Goal: Task Accomplishment & Management: Complete application form

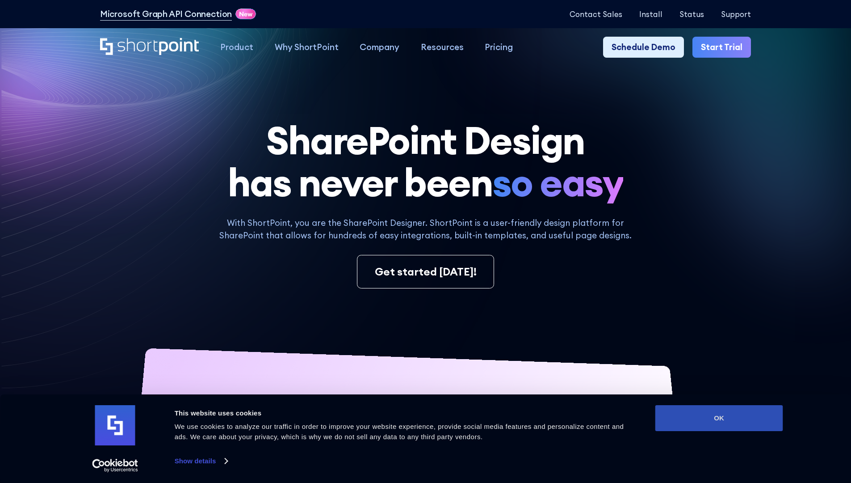
click at [719, 418] on button "OK" at bounding box center [720, 418] width 128 height 26
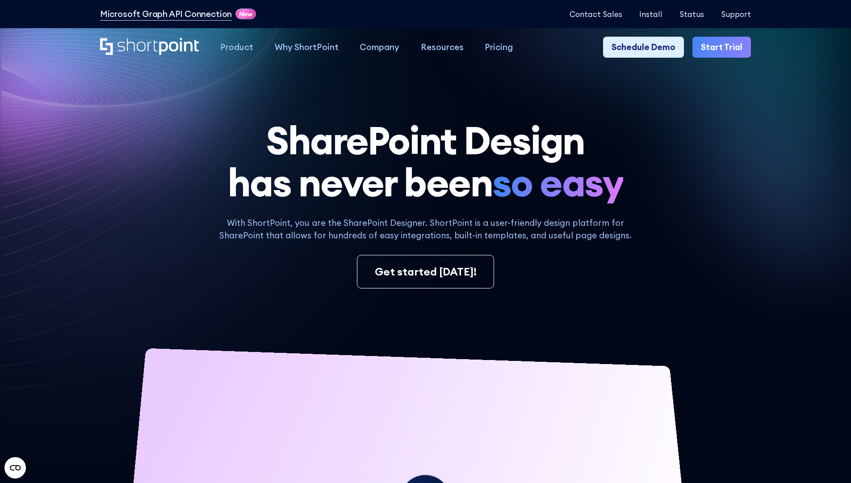
click at [725, 47] on link "Start Trial" at bounding box center [722, 47] width 59 height 21
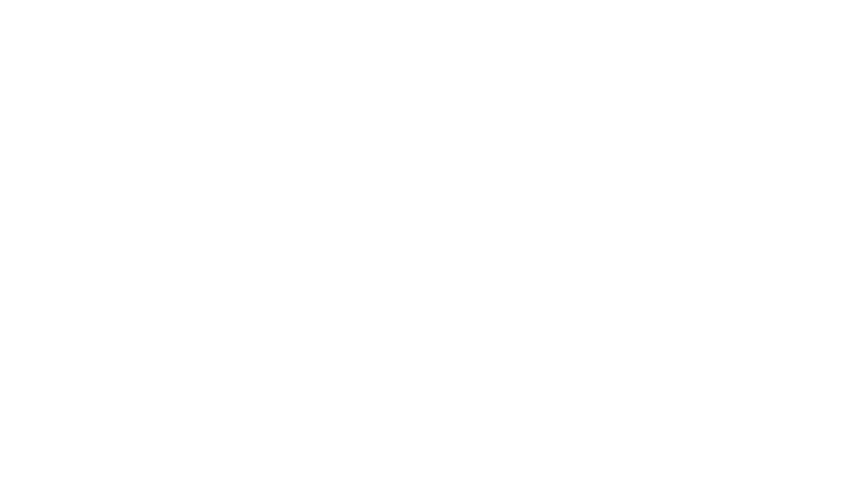
type input "Berkuskv"
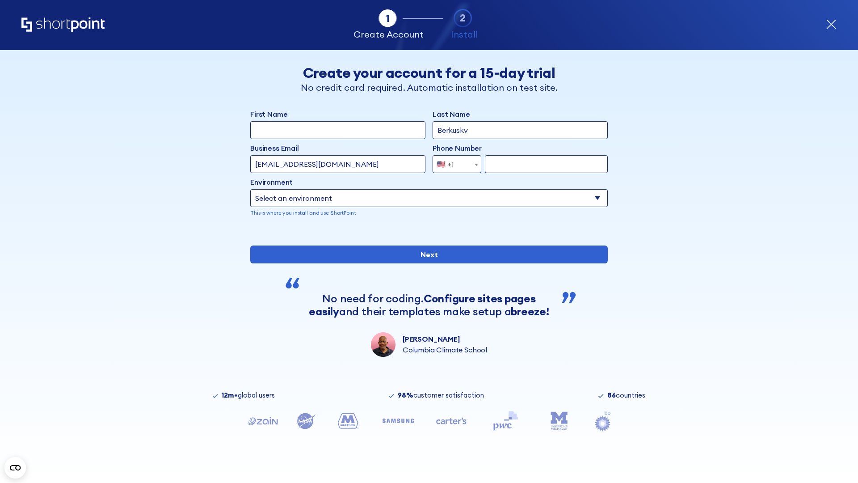
type input "test@shortpoint.com"
type input "2125556789"
select select "Microsoft 365"
type input "2125556789"
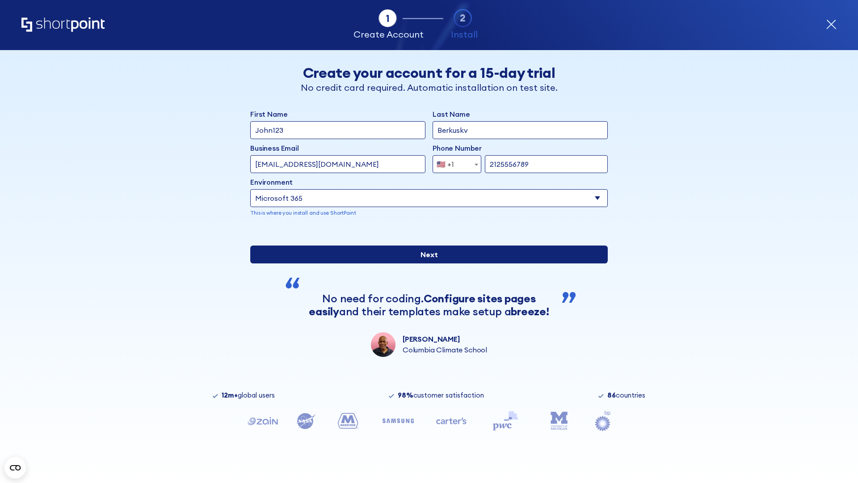
scroll to position [2, 0]
click at [425, 263] on input "Next" at bounding box center [428, 254] width 357 height 18
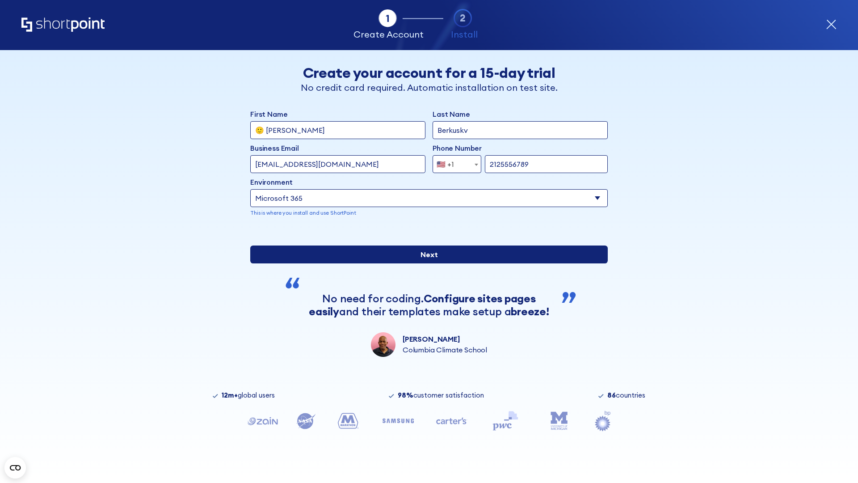
click at [425, 263] on input "Next" at bounding box center [428, 254] width 357 height 18
type input "Archebald"
click at [425, 263] on input "Next" at bounding box center [428, 254] width 357 height 18
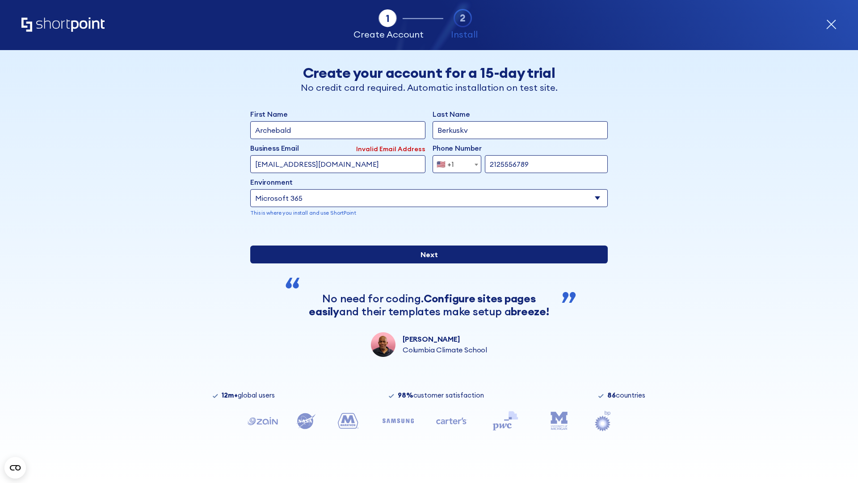
click at [425, 263] on input "Next" at bounding box center [428, 254] width 357 height 18
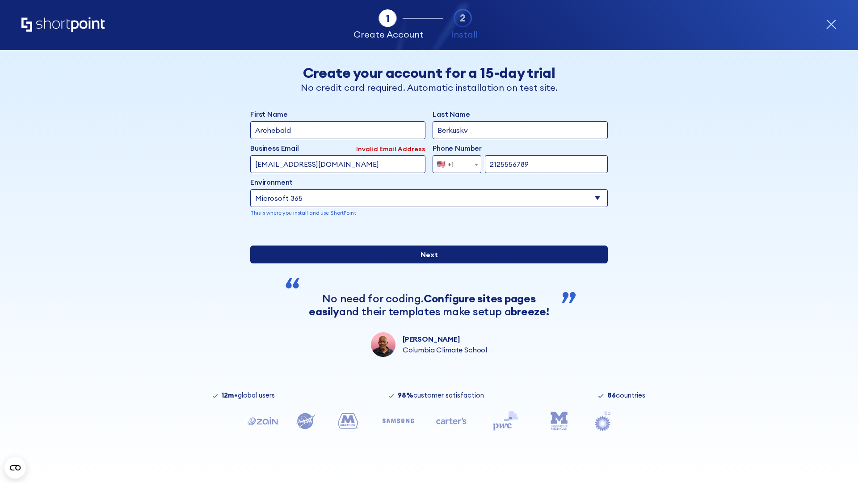
click at [425, 263] on input "Next" at bounding box center [428, 254] width 357 height 18
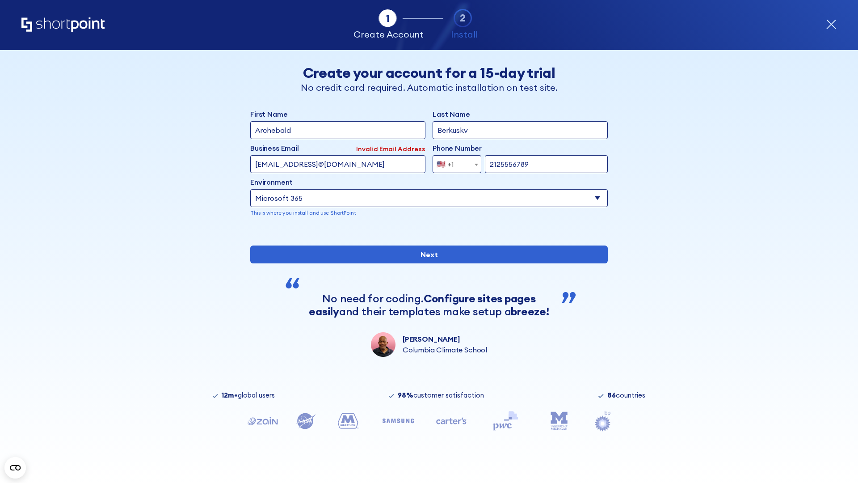
type input "testEmail@protonmail.comtest@shortpoint.com"
click at [454, 162] on span "🇺🇸 +1" at bounding box center [448, 164] width 30 height 18
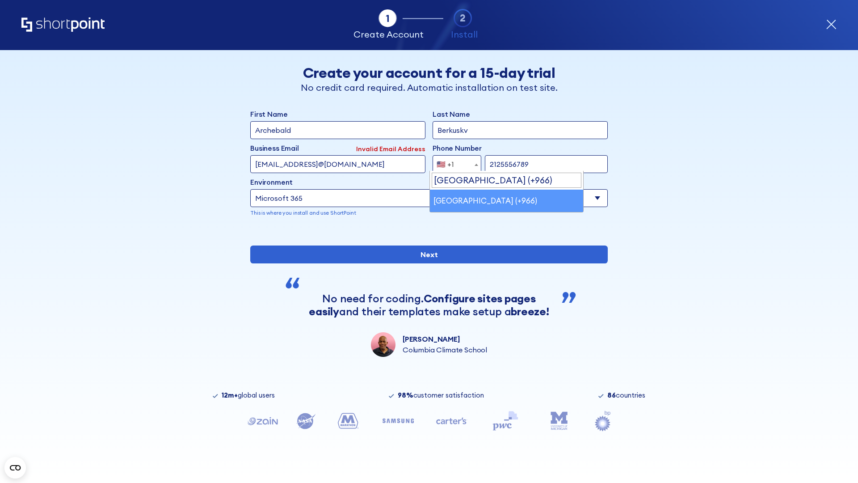
select select "+966"
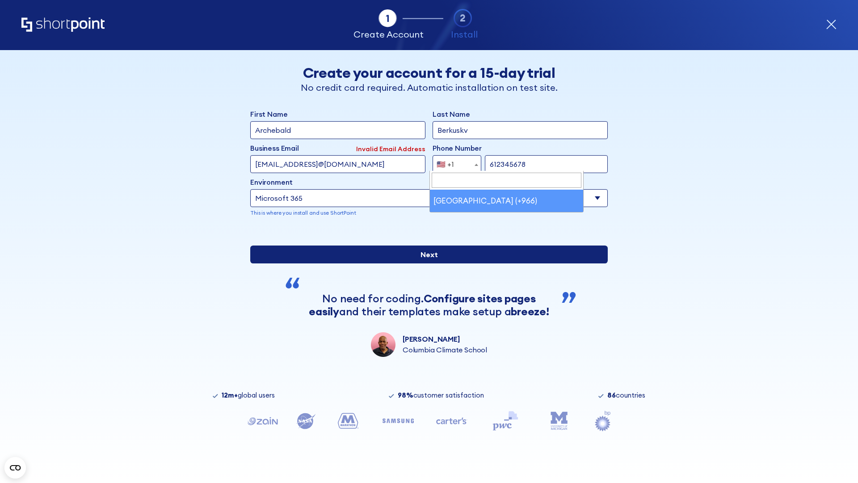
type input "612345678"
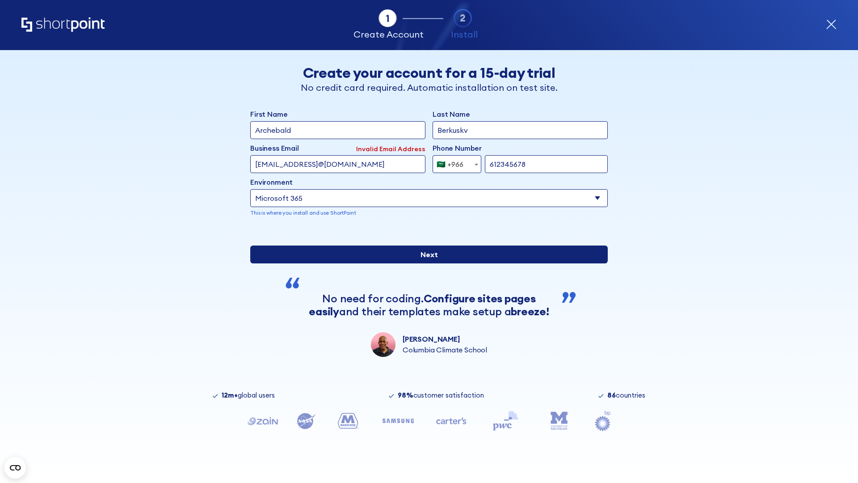
click at [425, 263] on input "Next" at bounding box center [428, 254] width 357 height 18
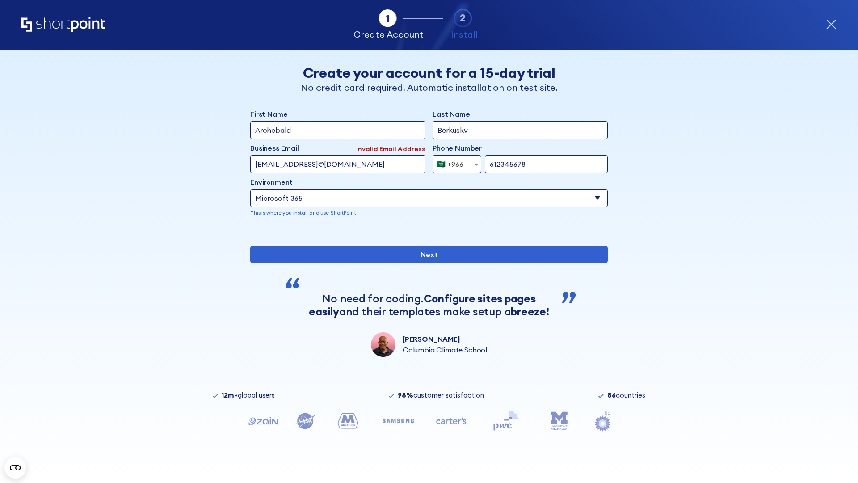
click at [454, 162] on div "🇸🇦 +966" at bounding box center [450, 164] width 27 height 18
select select "+971"
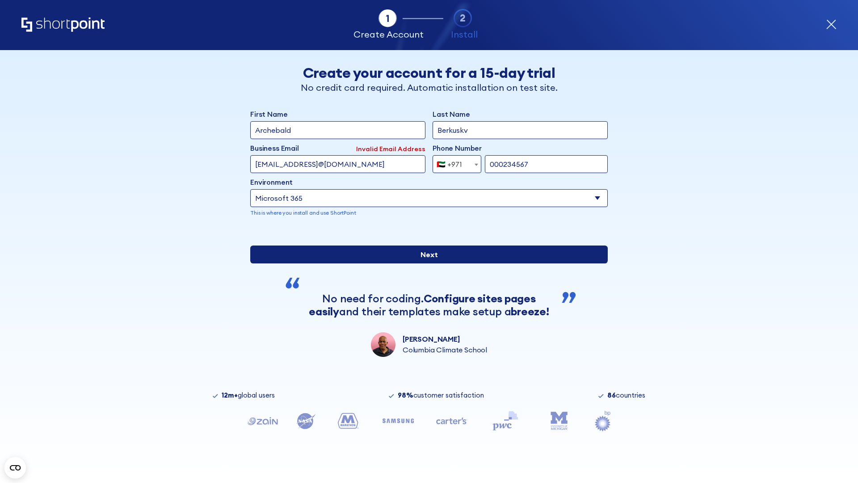
type input "000234567"
click at [425, 263] on input "Next" at bounding box center [428, 254] width 357 height 18
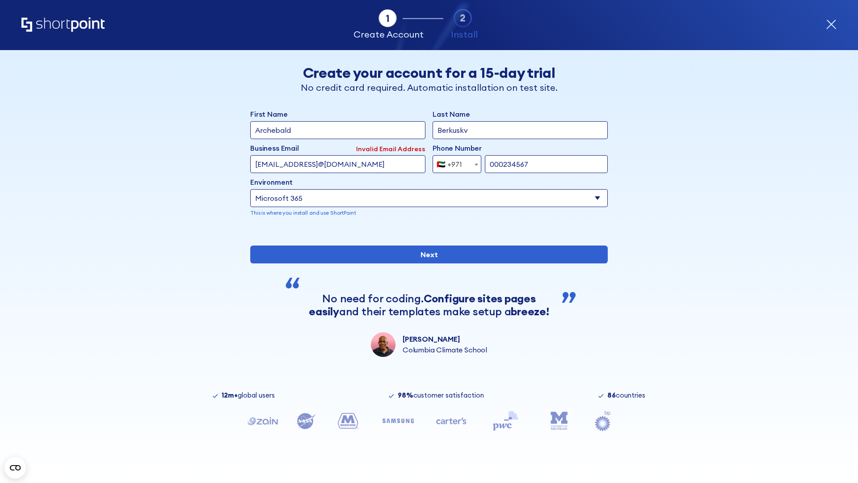
click at [454, 162] on div "🇦🇪 +971" at bounding box center [449, 164] width 25 height 18
select select "+44"
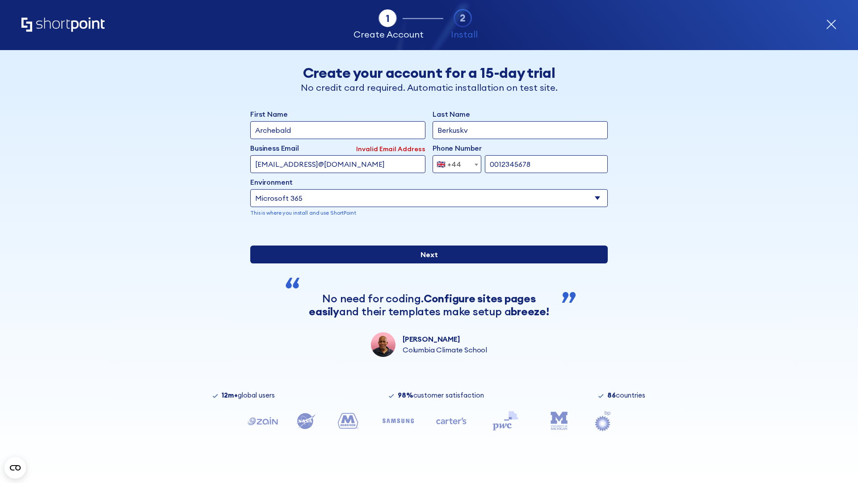
type input "0012345678"
click at [425, 263] on input "Next" at bounding box center [428, 254] width 357 height 18
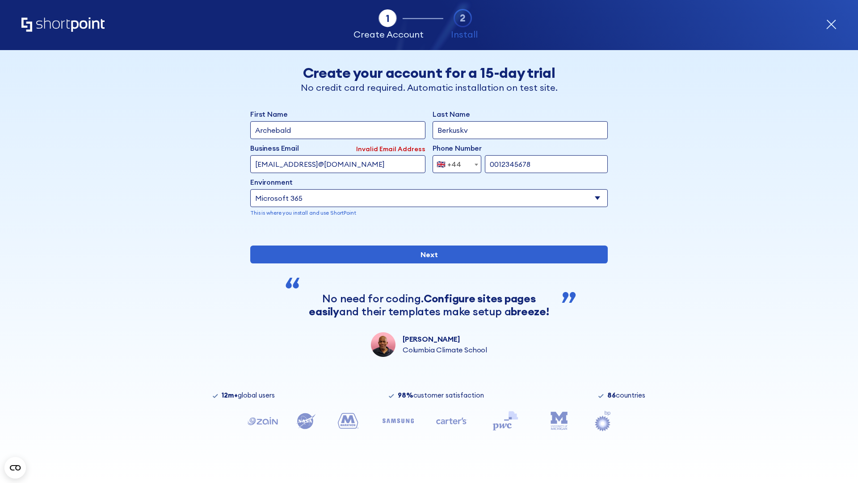
click at [454, 162] on div "🇬🇧 +44" at bounding box center [449, 164] width 25 height 18
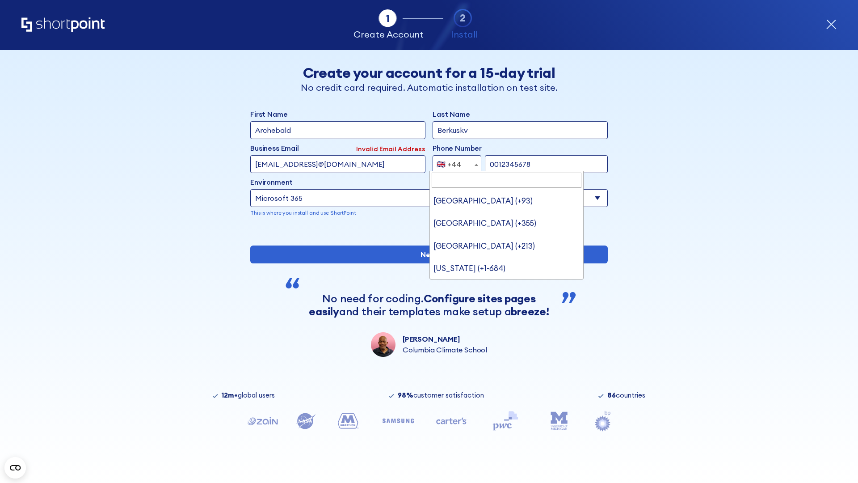
type input "Ukraine (+380)"
select select "+380"
type input "5034517890"
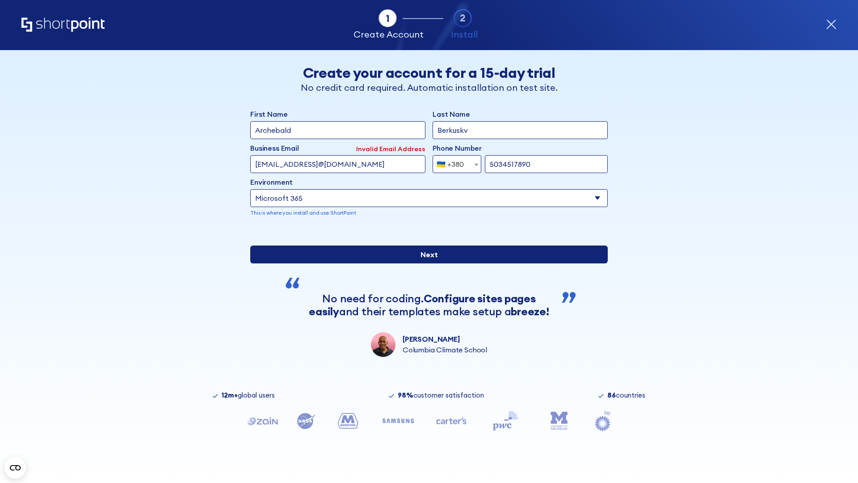
click at [425, 263] on input "Next" at bounding box center [428, 254] width 357 height 18
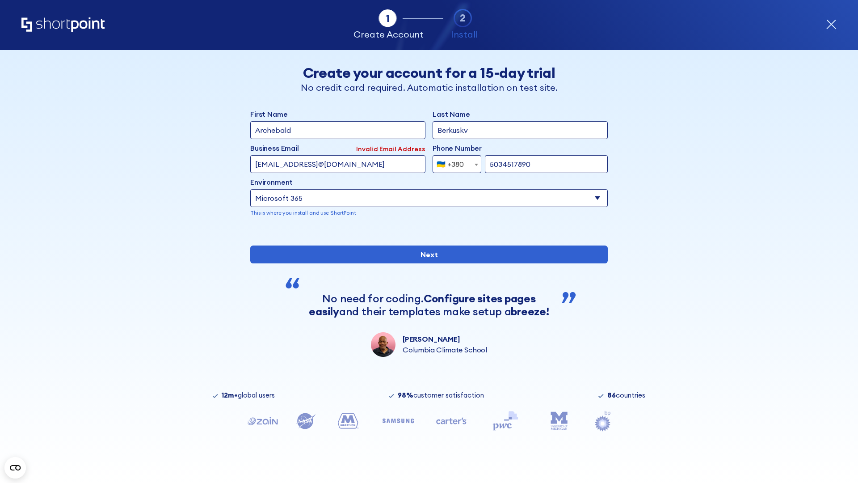
click at [454, 162] on div "🇺🇦 +380" at bounding box center [450, 164] width 27 height 18
select select "+1"
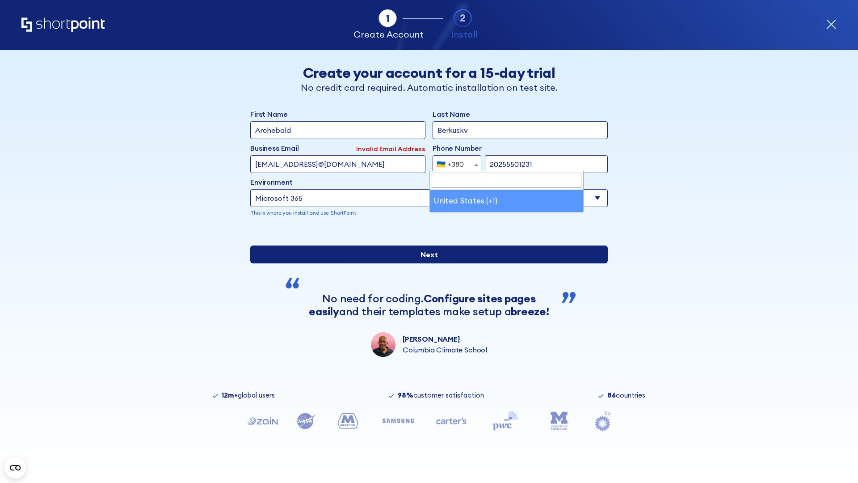
type input "20255501231"
click at [425, 263] on input "Next" at bounding box center [428, 254] width 357 height 18
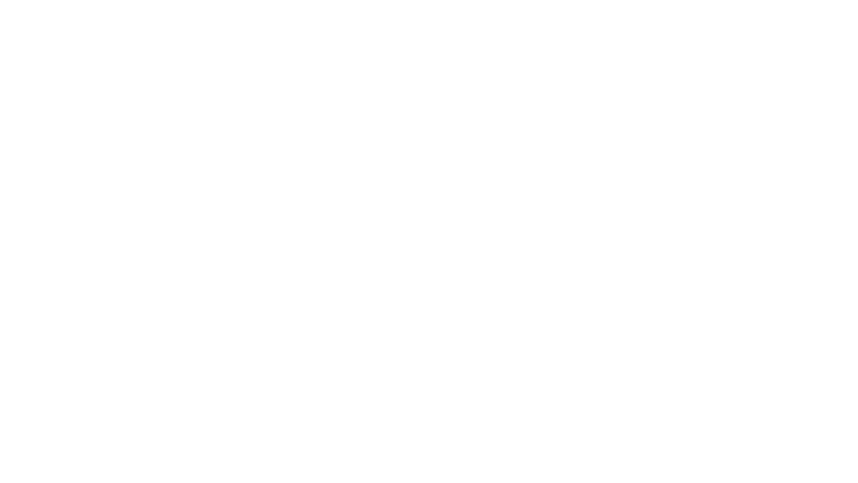
type input "Mary-Jane"
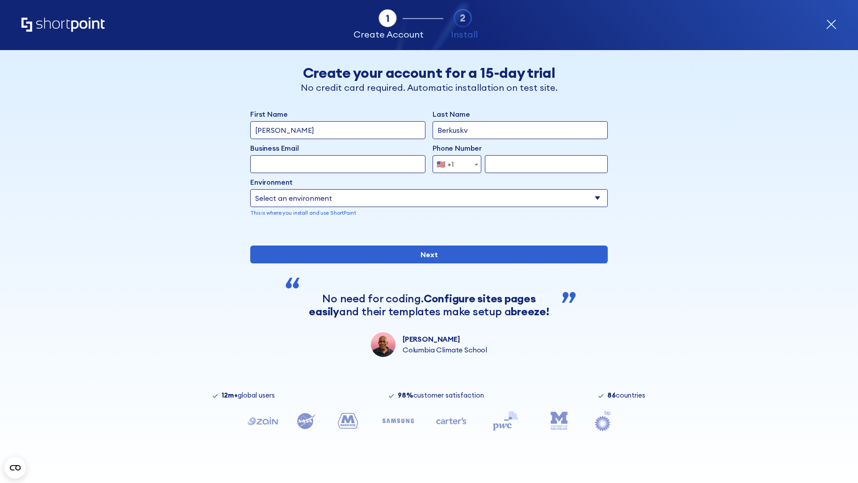
type input "Berkuskv"
type input "john@company.com"
click at [454, 162] on span "🇺🇸 +1" at bounding box center [448, 164] width 30 height 18
select select "+966"
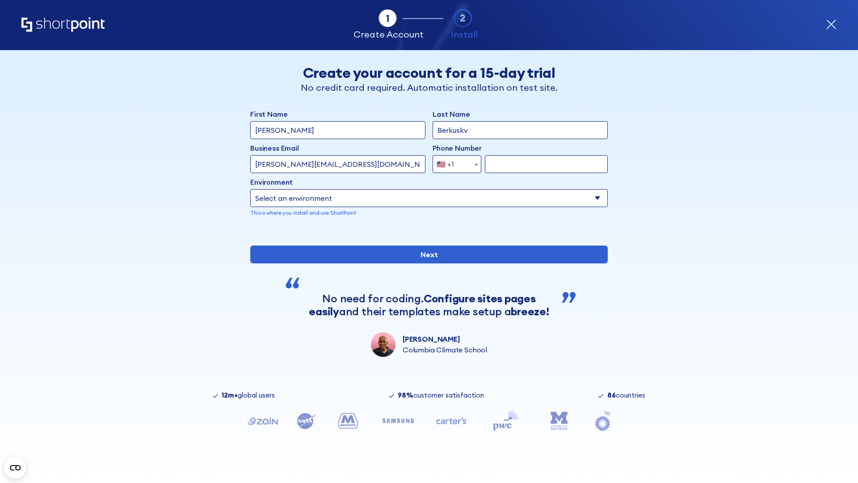
type input "512345678"
select select "Microsoft 365"
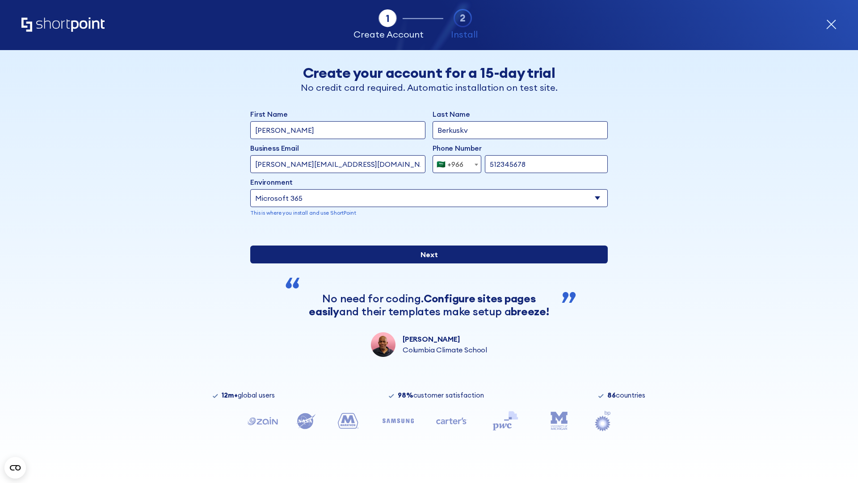
type input "512345678"
click at [425, 263] on input "Next" at bounding box center [428, 254] width 357 height 18
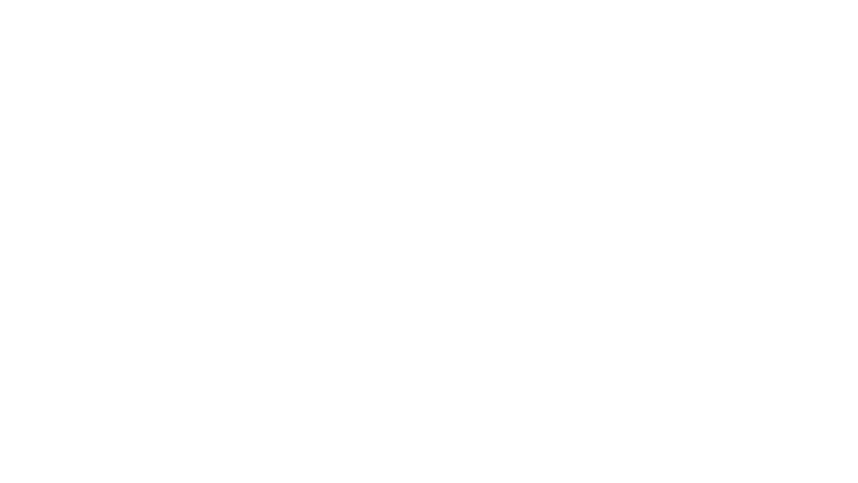
select select "+966"
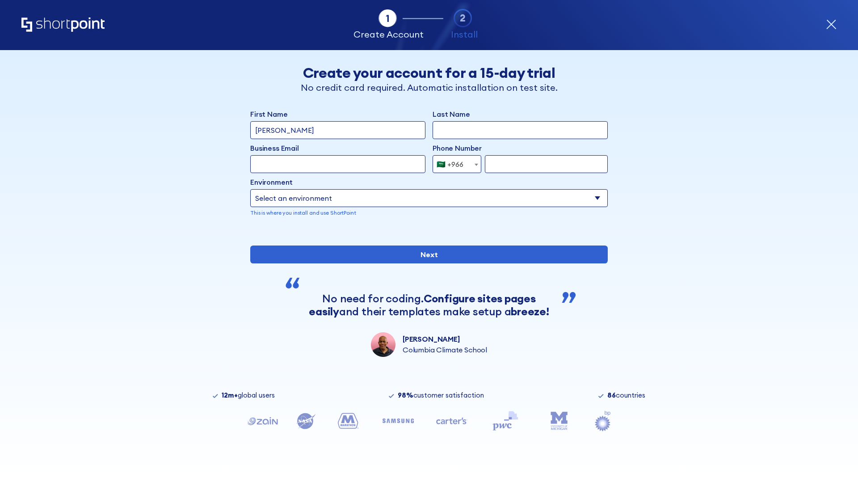
type input "D'Souza"
type input "Berkuskv"
type input "hr@mybusiness.org"
click at [454, 162] on div "🇸🇦 +966" at bounding box center [450, 164] width 27 height 18
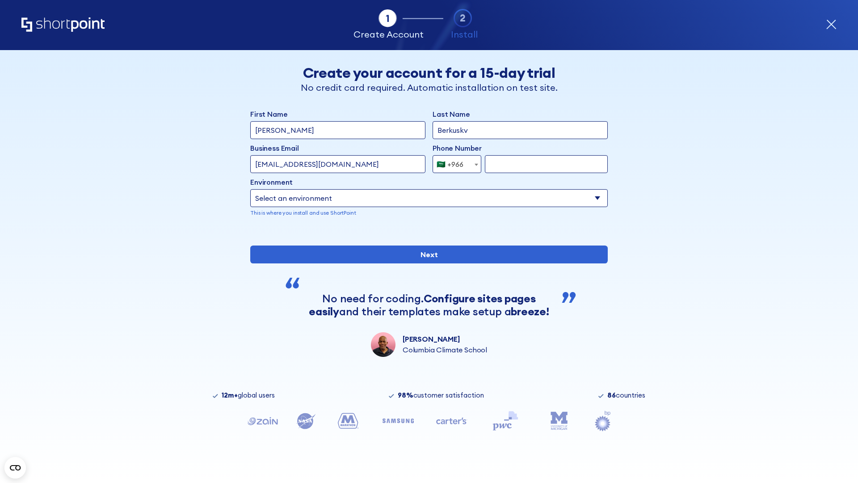
select select "+971"
type input "501234567"
select select "Microsoft 365"
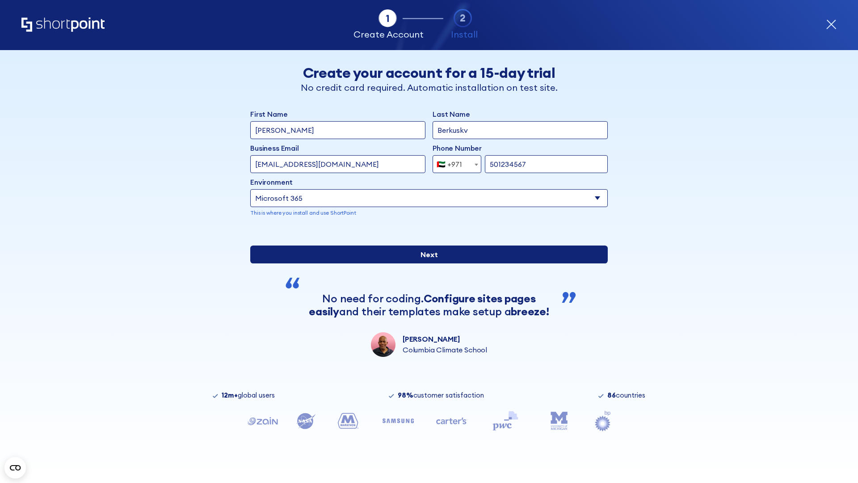
type input "501234567"
click at [425, 263] on input "Next" at bounding box center [428, 254] width 357 height 18
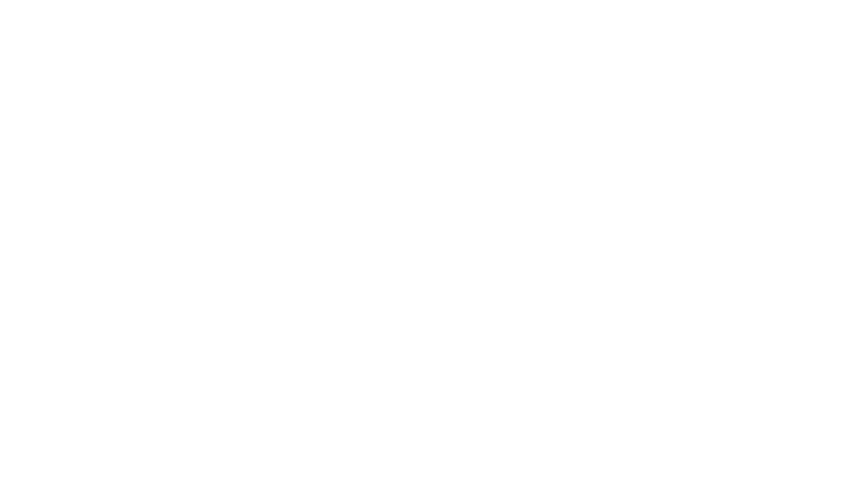
select select "+971"
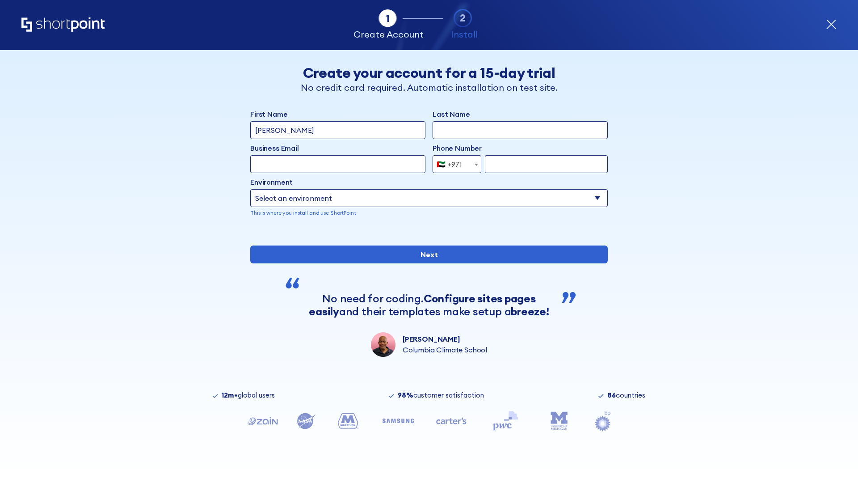
type input "Van der Meer"
type input "Berkuskv"
type input "support@university.edu"
click at [454, 164] on div "🇦🇪 +971" at bounding box center [449, 164] width 25 height 18
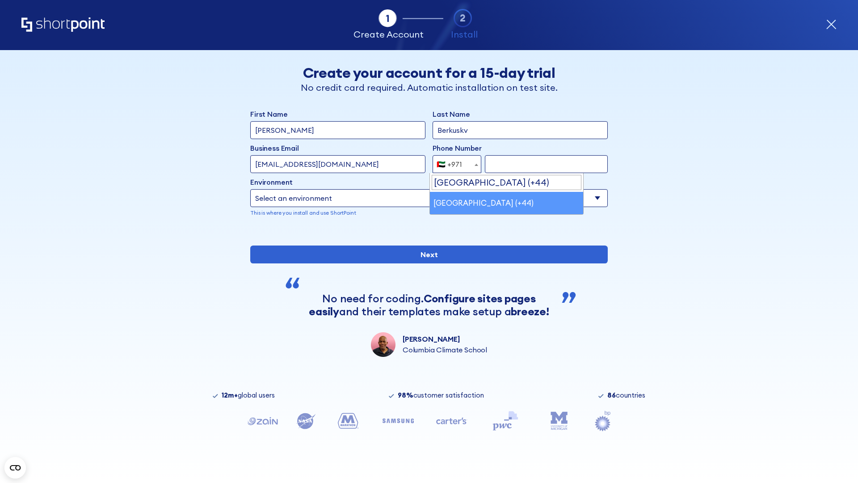
select select "+44"
type input "7912345678"
select select "Microsoft 365"
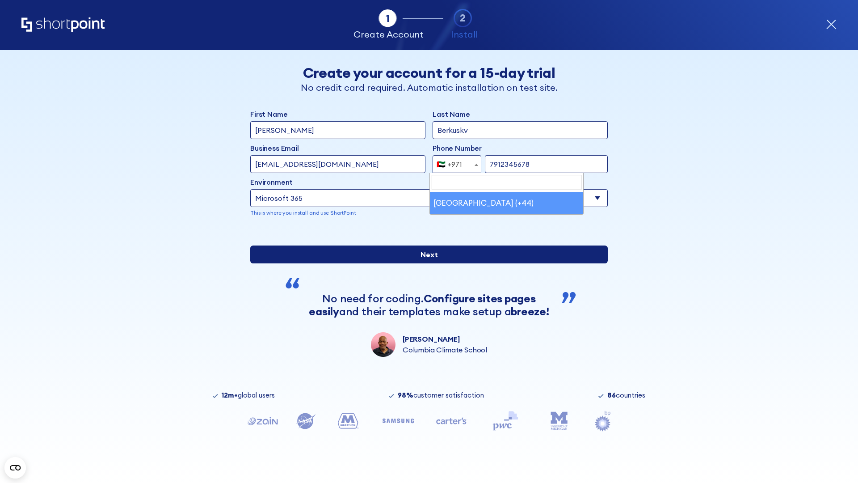
type input "7912345678"
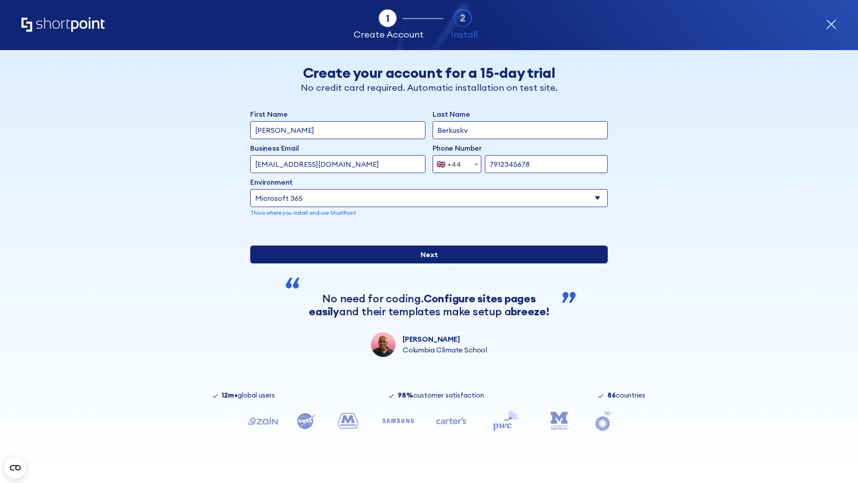
click at [425, 263] on input "Next" at bounding box center [428, 254] width 357 height 18
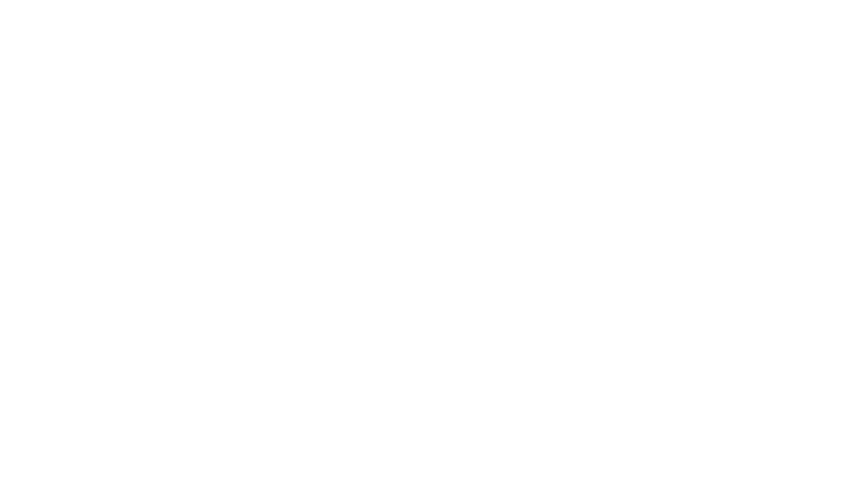
select select "+44"
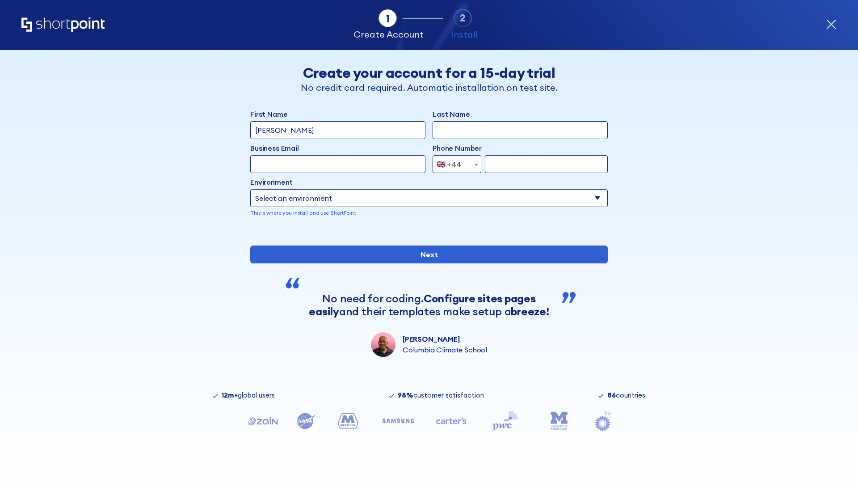
type input "[PERSON_NAME]"
type input "Berkuskv"
type input "info@startup.tech"
click at [454, 164] on div "🇬🇧 +44" at bounding box center [449, 164] width 25 height 18
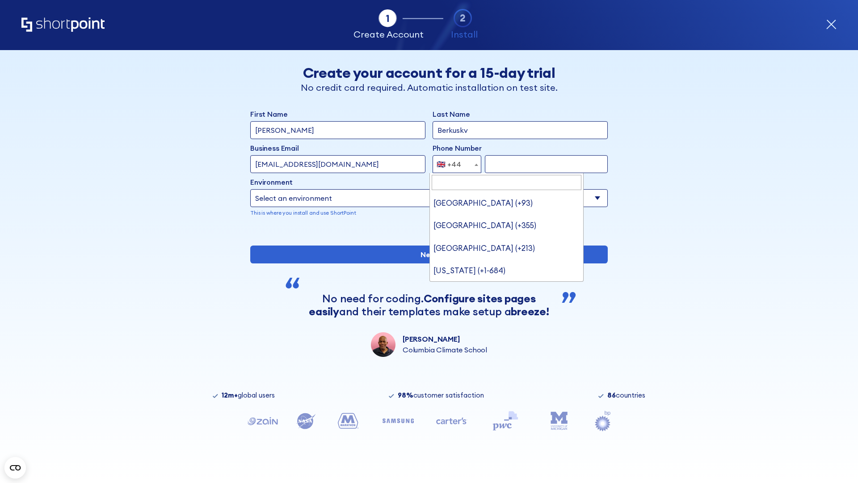
type input "Ukraine (+380)"
select select "+380"
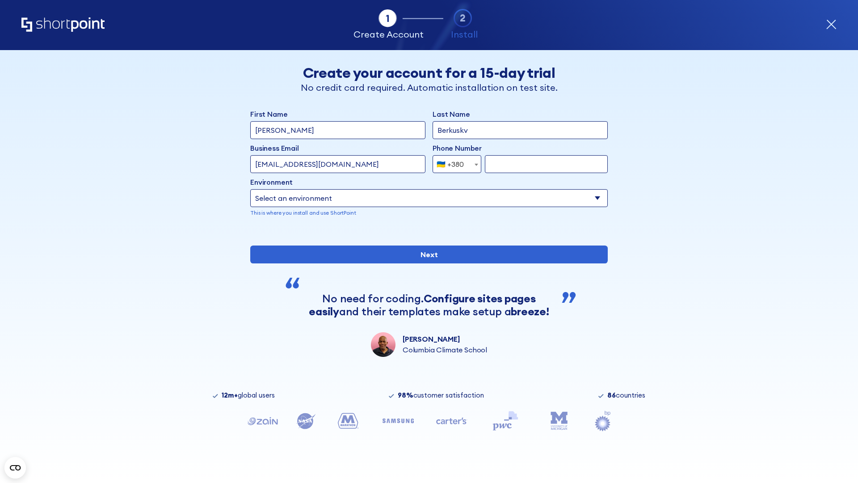
type input "663451789"
select select "Microsoft 365"
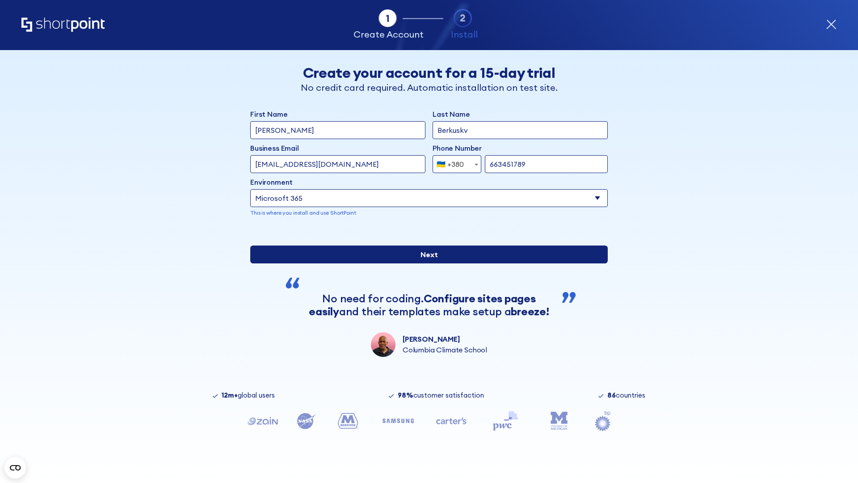
type input "663451789"
click at [425, 263] on input "Next" at bounding box center [428, 254] width 357 height 18
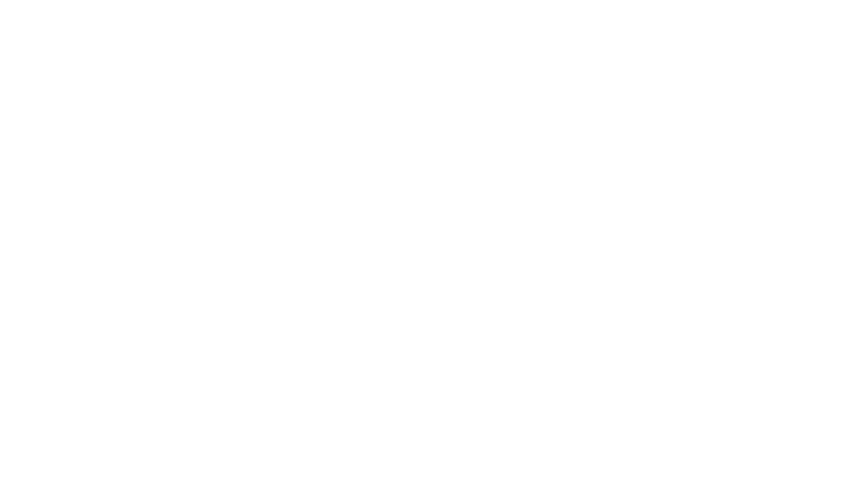
select select "+380"
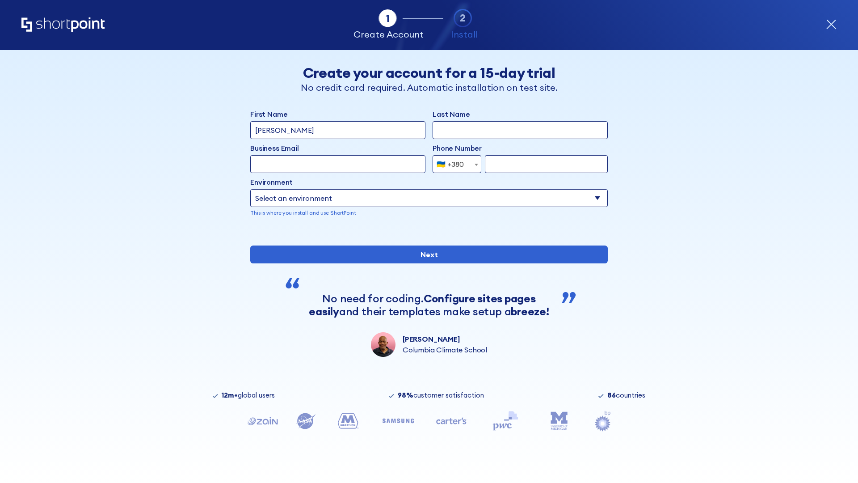
type input "[PERSON_NAME]"
type input "Berkuskv"
type input "team@hospital-uae.health"
click at [454, 164] on div "🇺🇦 +380" at bounding box center [450, 164] width 27 height 18
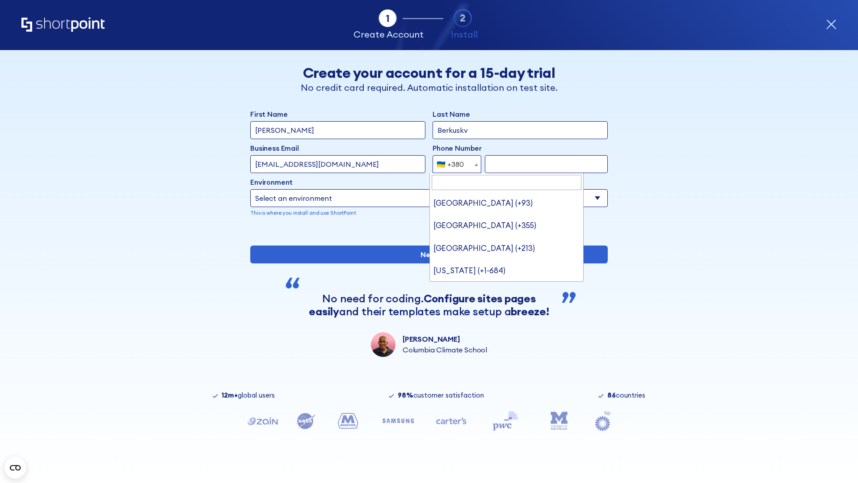
type input "United States (+1)"
select select "+1"
type input "2025550123"
select select "Microsoft 365"
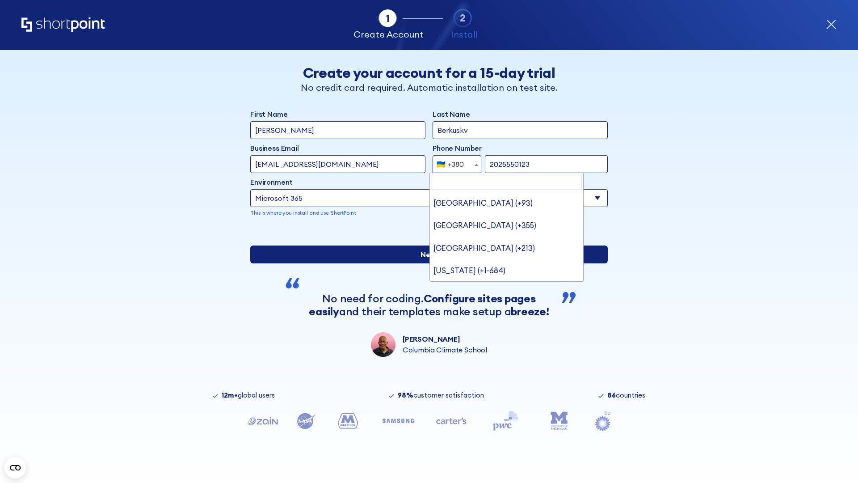
type input "2025550123"
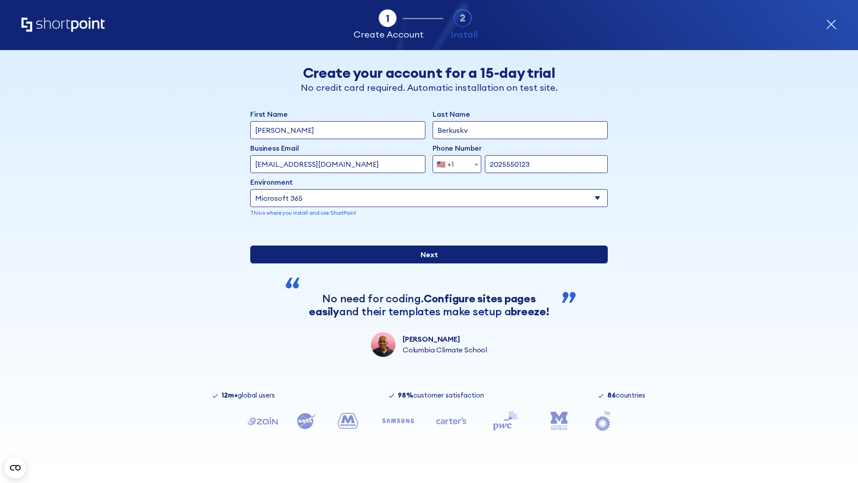
click at [425, 263] on input "Next" at bounding box center [428, 254] width 357 height 18
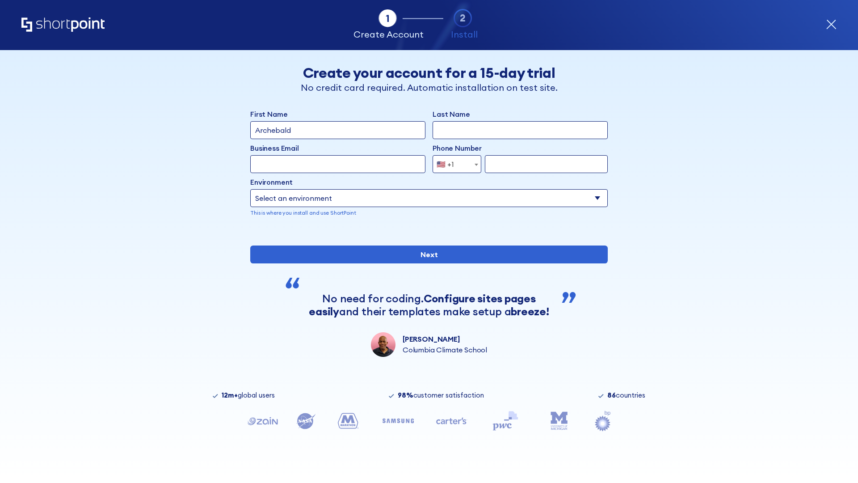
type input "Archebald"
type input "Berkuskv"
type input "[EMAIL_ADDRESS][DOMAIN_NAME]"
type input "2125556789"
select select "SharePoint 2019 (On-Premise)"
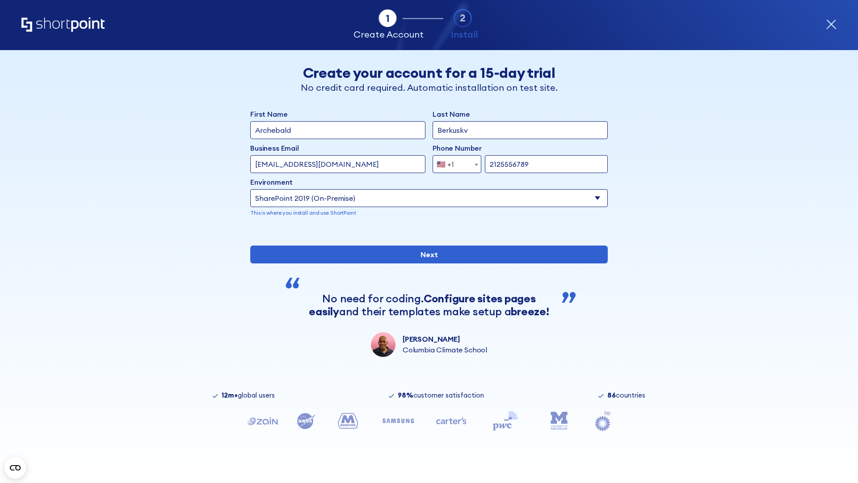
type input "2125556789"
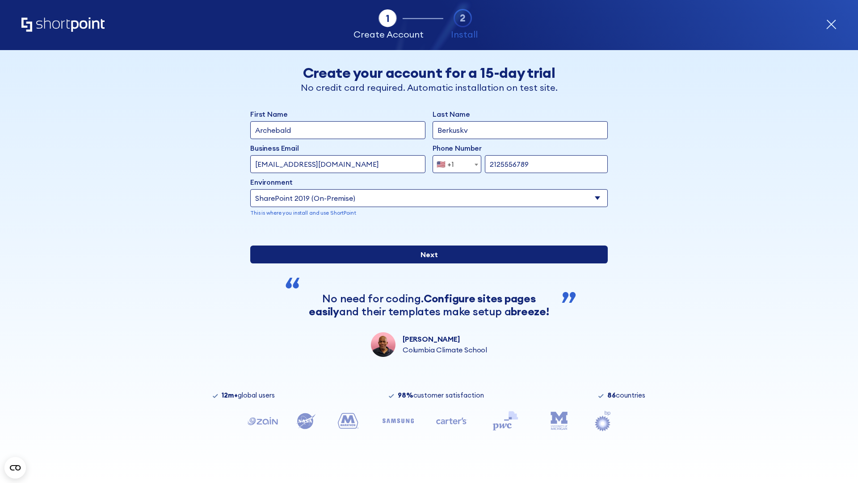
type input "https://contoso.sharepoint.xyz"
click at [425, 263] on input "Next" at bounding box center [428, 254] width 357 height 18
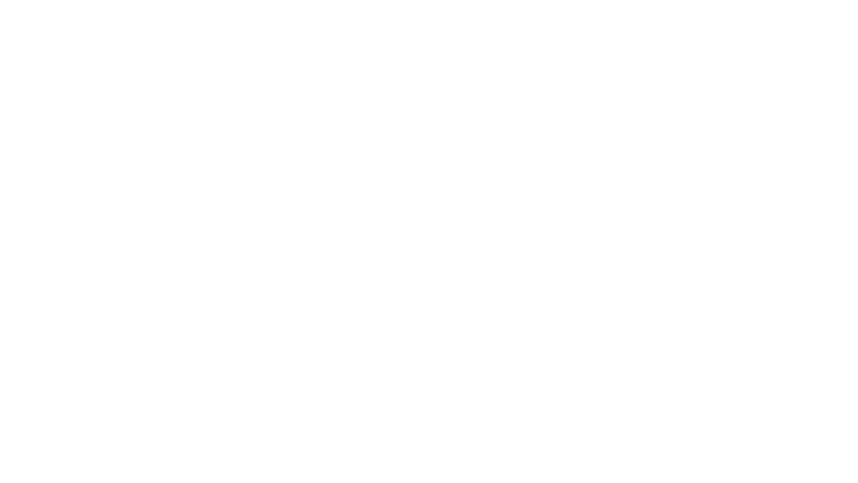
type input "Archebald"
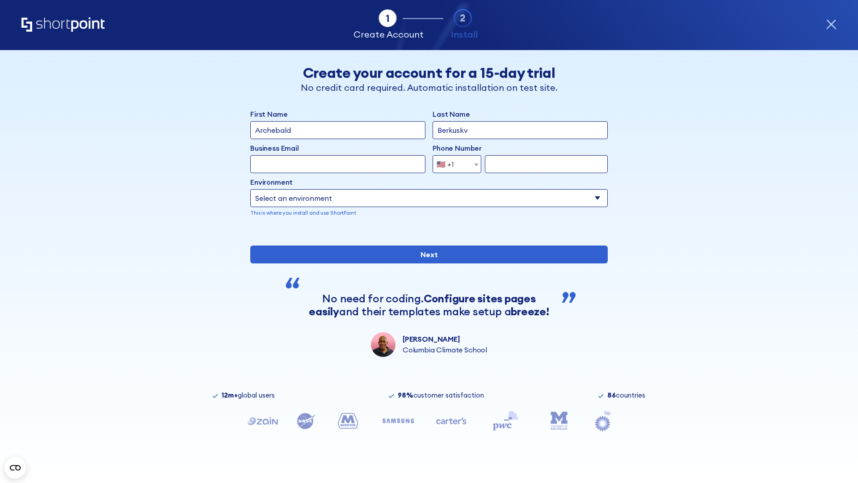
type input "Berkuskv"
type input "[EMAIL_ADDRESS][DOMAIN_NAME]"
type input "2125556789"
select select "SharePoint 2019 (On-Premise)"
type input "2125556789"
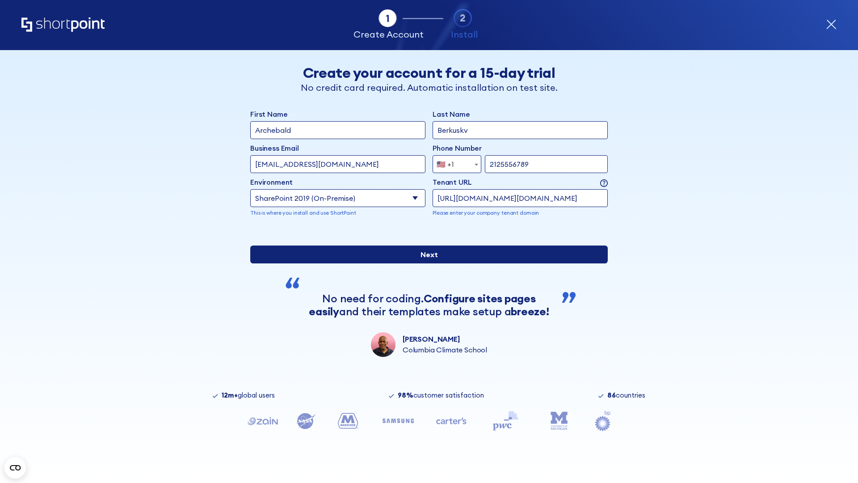
type input "[URL][DOMAIN_NAME][DOMAIN_NAME]"
click at [425, 294] on div "First Name Archebald Last Name Berkuskv Business Email Invalid Email Address te…" at bounding box center [428, 233] width 357 height 248
click at [425, 263] on input "Next" at bounding box center [428, 254] width 357 height 18
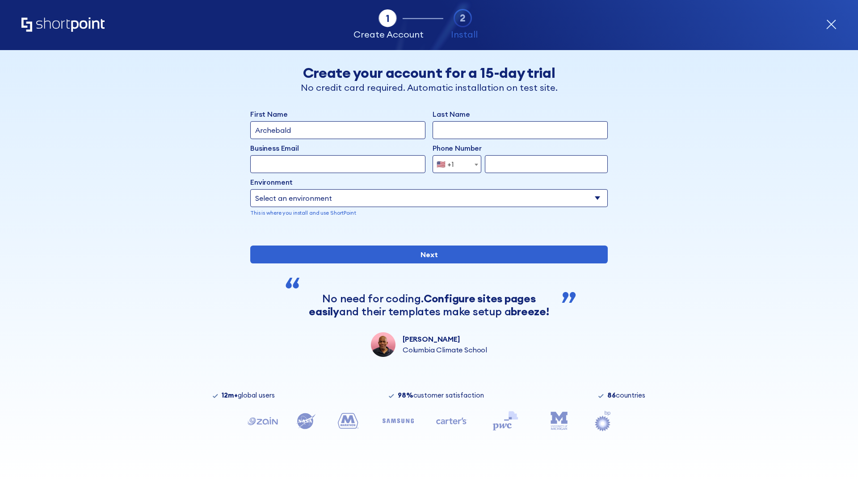
type input "Archebald"
type input "Berkuskv"
type input "[EMAIL_ADDRESS][DOMAIN_NAME]"
type input "2125556789"
select select "SharePoint 2019 (On-Premise)"
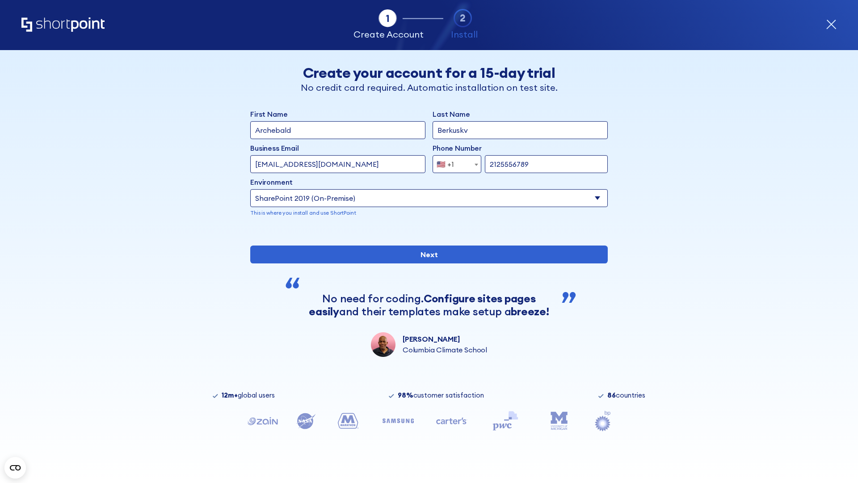
type input "2125556789"
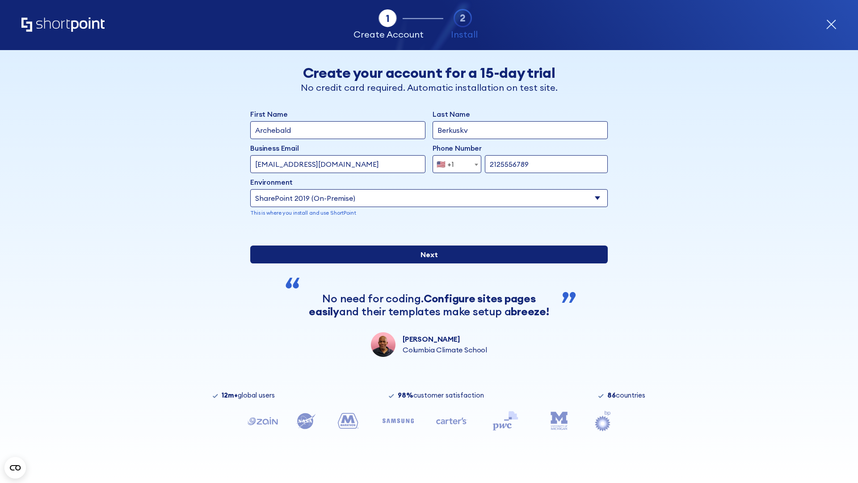
type input "ftp://site.sharepoint.dem"
click at [425, 263] on input "Next" at bounding box center [428, 254] width 357 height 18
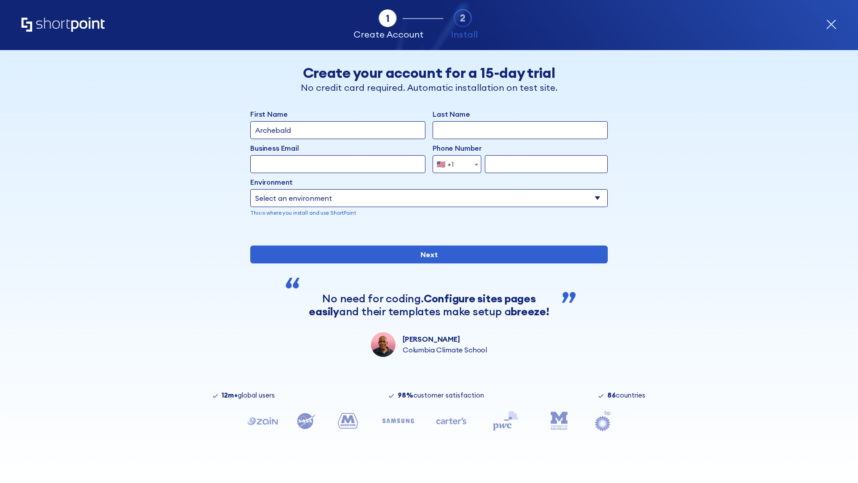
type input "Archebald"
type input "Berkuskv"
type input "[EMAIL_ADDRESS][DOMAIN_NAME]"
type input "2125556789"
select select "SharePoint 2019 (On-Premise)"
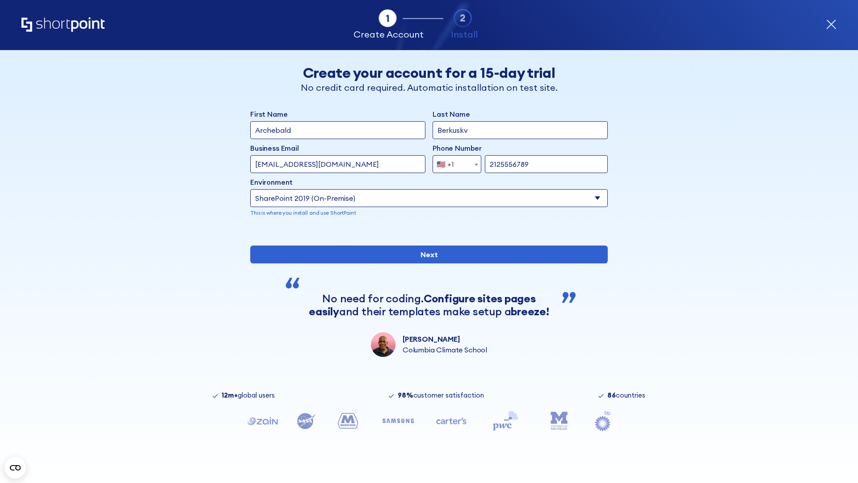
type input "2125556789"
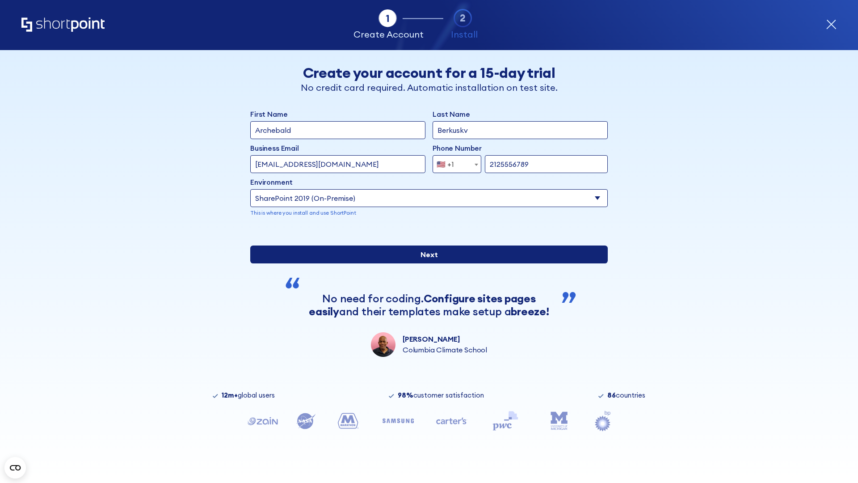
type input "https://sharepoint.com.evil.com"
click at [425, 263] on input "Next" at bounding box center [428, 254] width 357 height 18
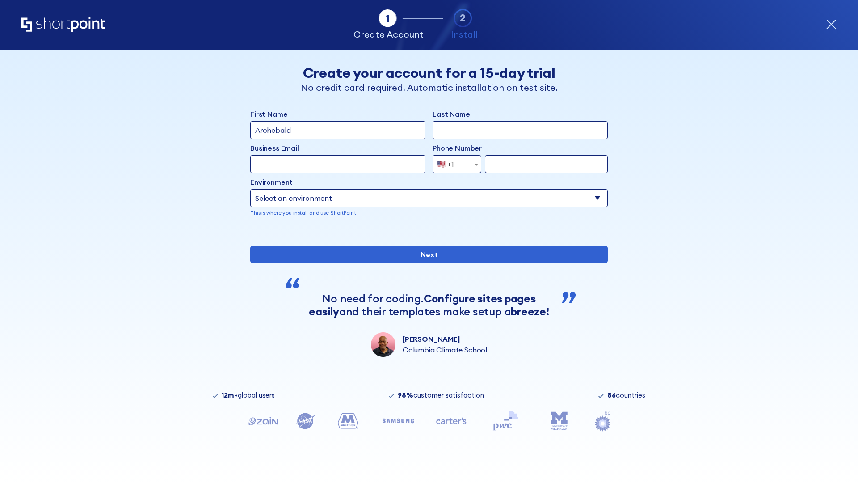
type input "Archebald"
type input "Berkuskv"
type input "[EMAIL_ADDRESS][DOMAIN_NAME]"
type input "2125556789"
select select "SharePoint 2019 (On-Premise)"
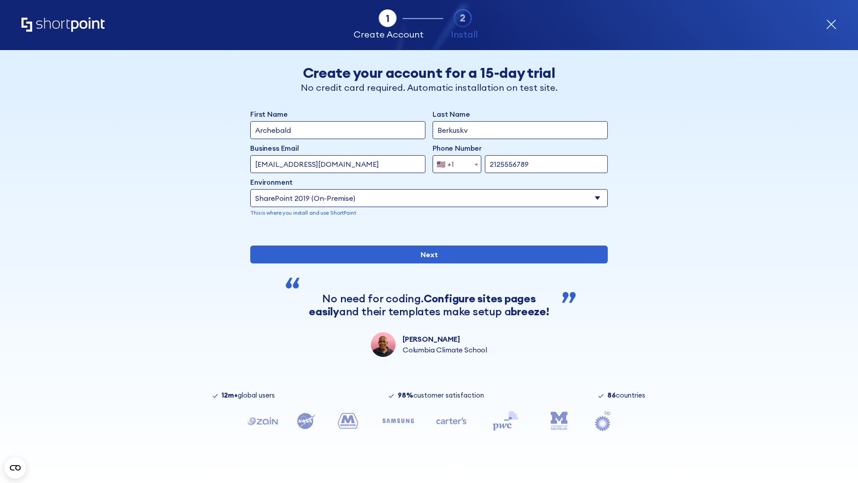
type input "2125556789"
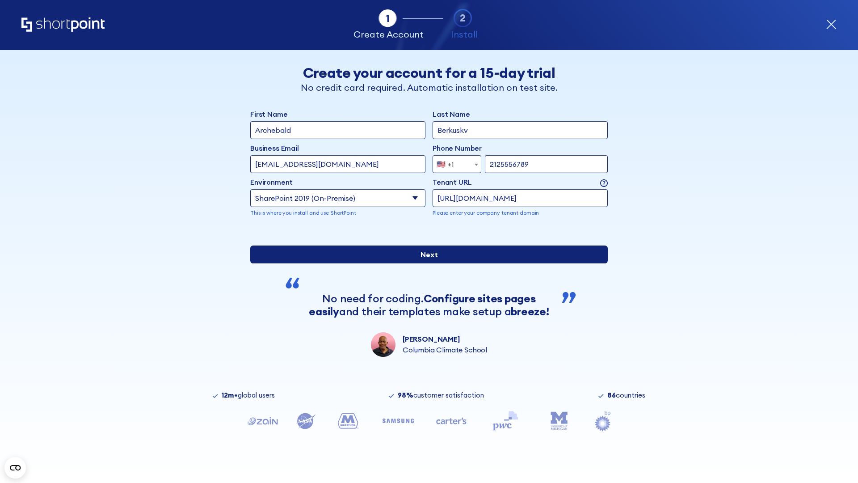
type input "https://yzrtre3nv.sharepoint.com"
click at [425, 263] on input "Next" at bounding box center [428, 254] width 357 height 18
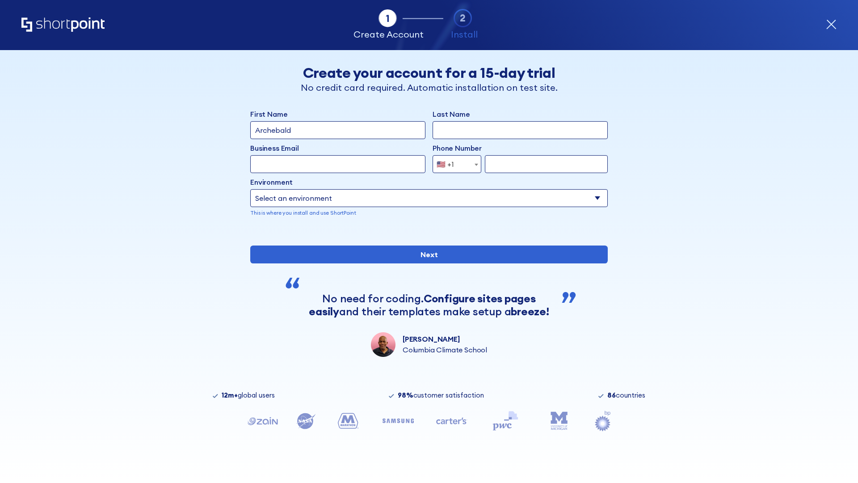
type input "Archebald"
type input "Berkuskv"
type input "[EMAIL_ADDRESS][DOMAIN_NAME]"
type input "2125556789"
select select "SharePoint 2019 (On-Premise)"
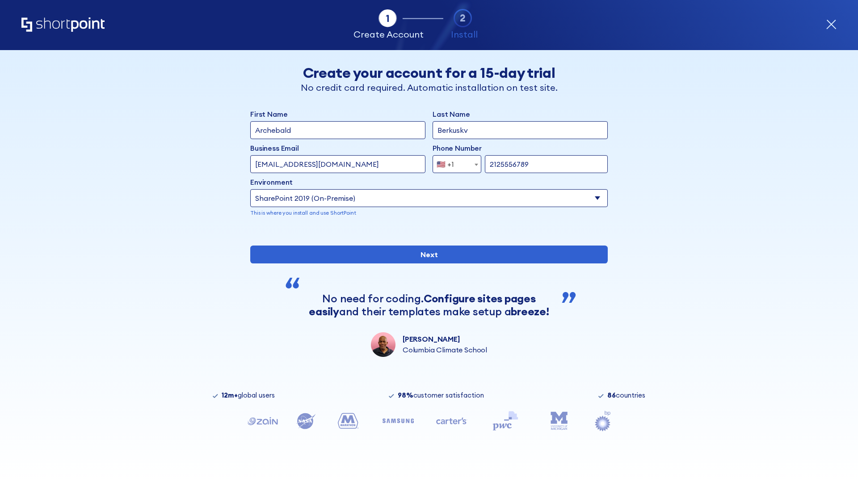
type input "2125556789"
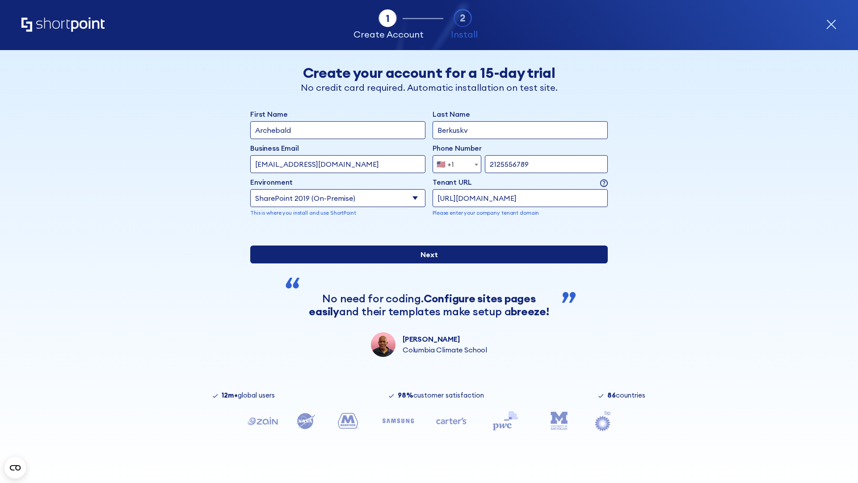
type input "https://project.sharepoint.cn"
click at [425, 296] on div "First Name Archebald Last Name Berkuskv Business Email Invalid Email Address te…" at bounding box center [428, 233] width 357 height 248
click at [425, 263] on input "Next" at bounding box center [428, 254] width 357 height 18
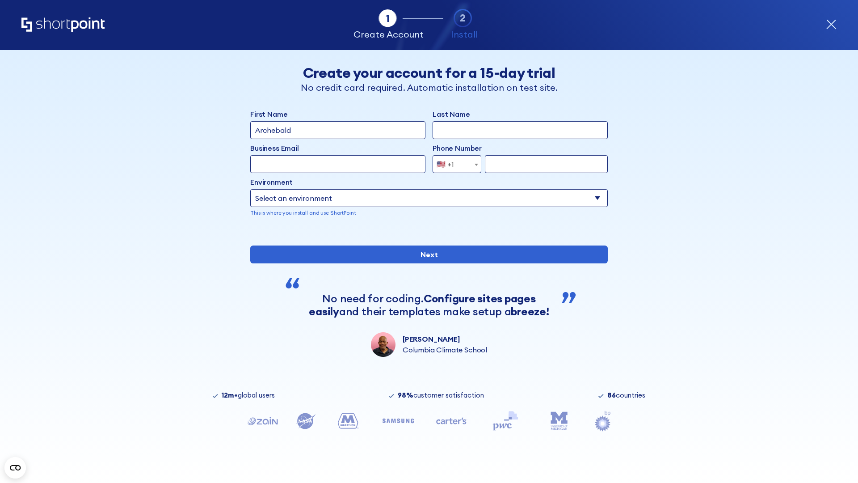
type input "Archebald"
type input "Berkuskv"
type input "[EMAIL_ADDRESS][DOMAIN_NAME]"
type input "2125556789"
select select "SharePoint 2019 (On-Premise)"
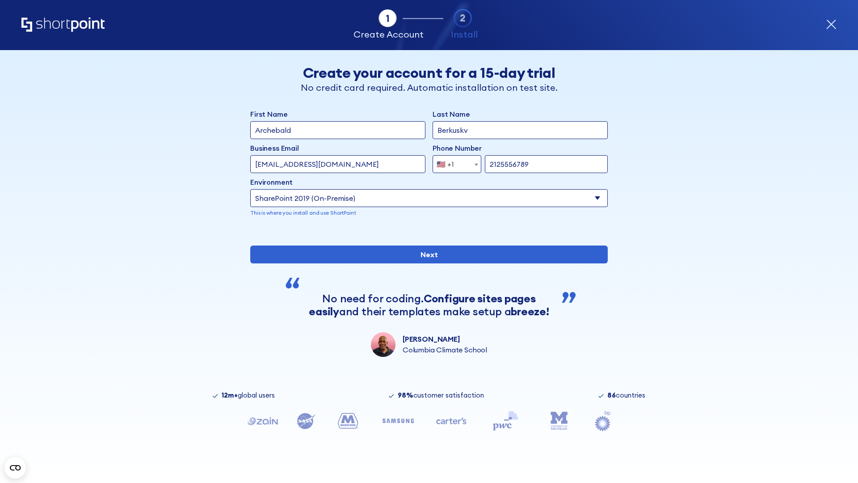
type input "2125556789"
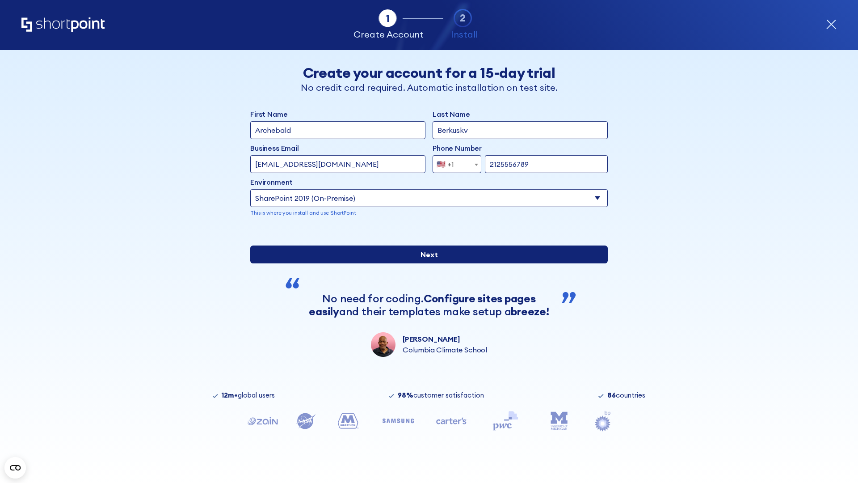
type input "[URL][DOMAIN_NAME]"
click at [425, 263] on input "Next" at bounding box center [428, 254] width 357 height 18
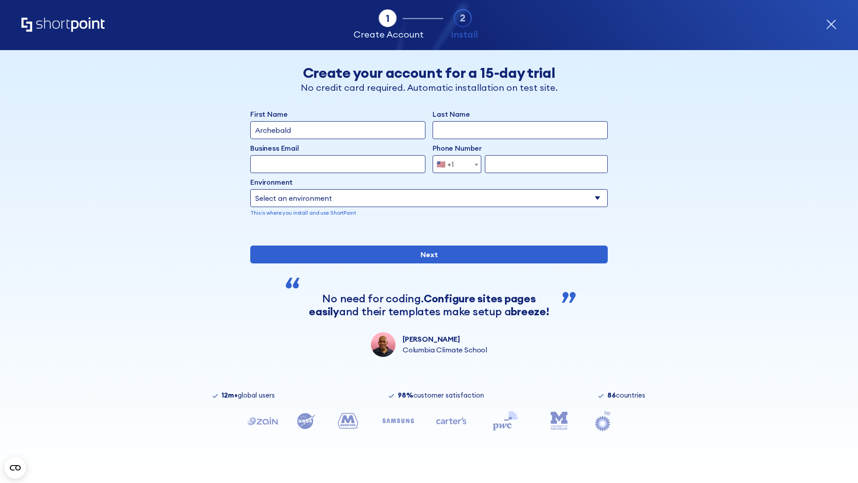
type input "Archebald"
type input "Berkuskv"
type input "[EMAIL_ADDRESS][DOMAIN_NAME]"
type input "2125556789"
select select "SharePoint 2019 (On-Premise)"
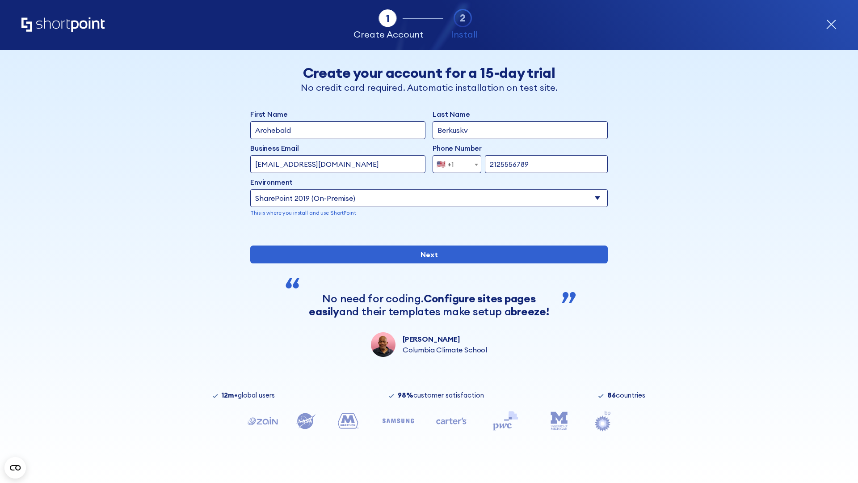
type input "2125556789"
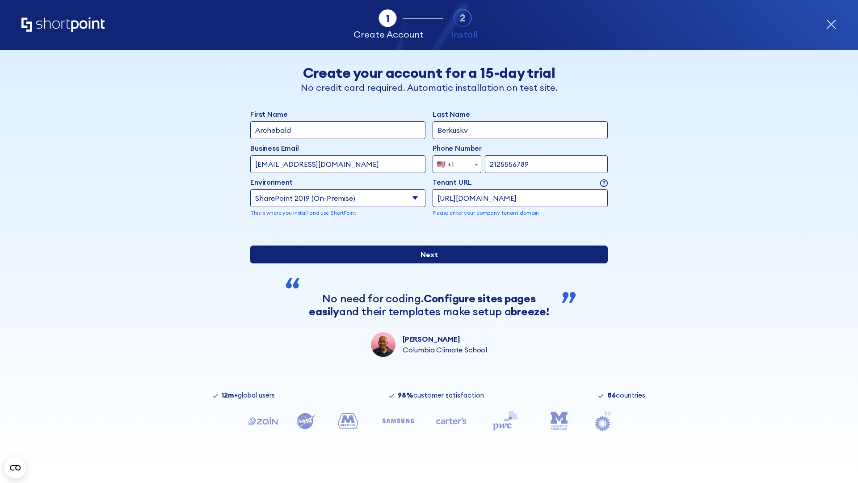
type input "https://secure.sharepoint.us"
click at [425, 294] on div "First Name Archebald Last Name Berkuskv Business Email Invalid Email Address te…" at bounding box center [428, 233] width 357 height 248
click at [425, 263] on input "Next" at bounding box center [428, 254] width 357 height 18
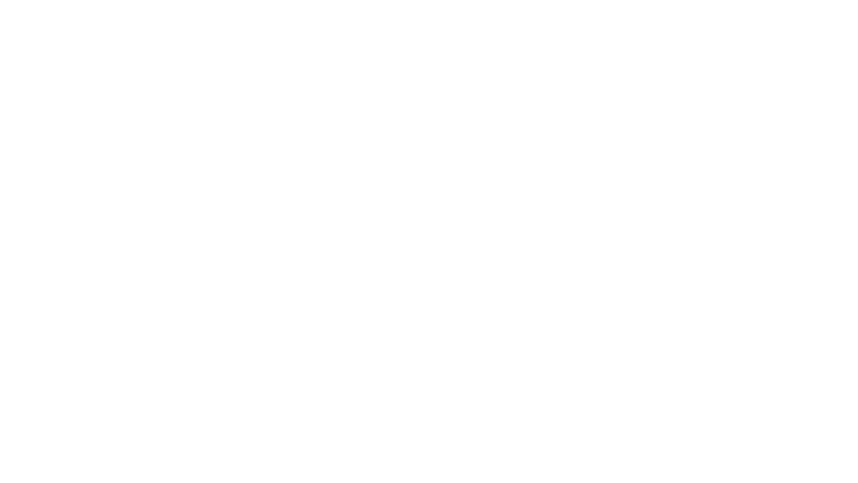
type input "Archebald"
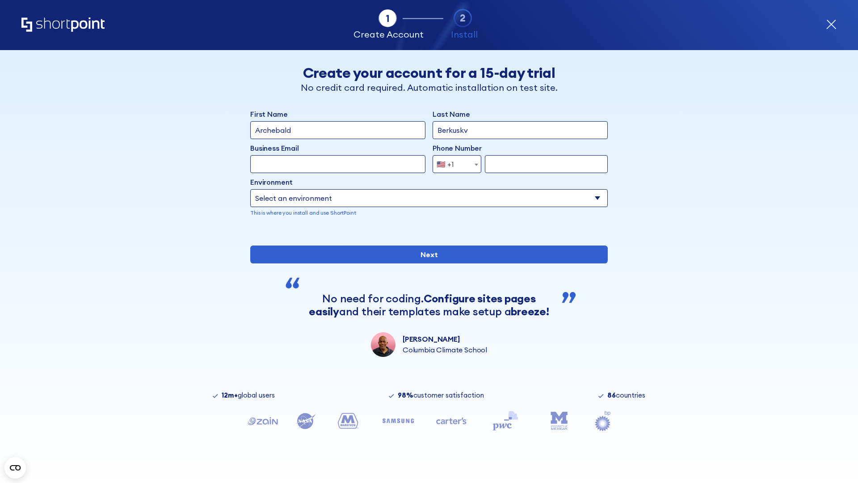
type input "Berkuskv"
type input "[EMAIL_ADDRESS][DOMAIN_NAME]"
type input "2125556789"
select select "SharePoint 2019 (On-Premise)"
type input "2125556789"
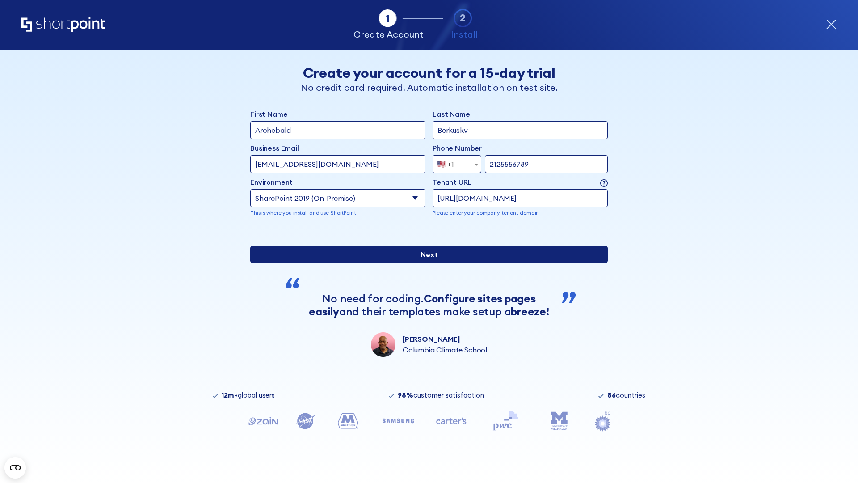
type input "https://alpha.sharepoint-mil.us"
click at [425, 298] on div "First Name Archebald Last Name Berkuskv Business Email Invalid Email Address [E…" at bounding box center [428, 233] width 357 height 248
click at [425, 263] on input "Next" at bounding box center [428, 254] width 357 height 18
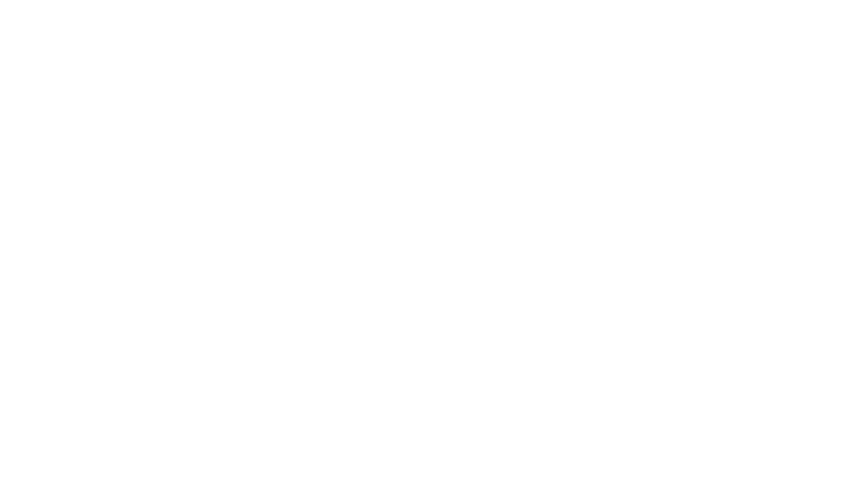
type input "Archebald"
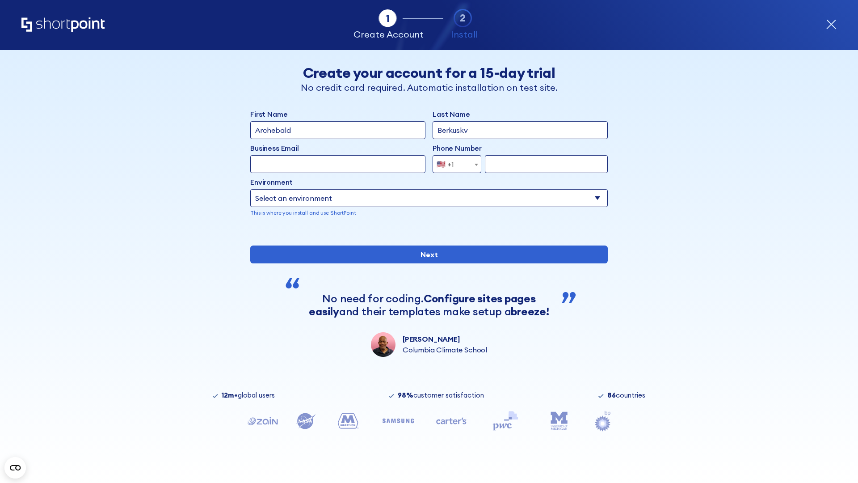
type input "Berkuskv"
type input "[EMAIL_ADDRESS][DOMAIN_NAME]"
type input "2125556789"
select select "SharePoint 2019 (On-Premise)"
type input "2125556789"
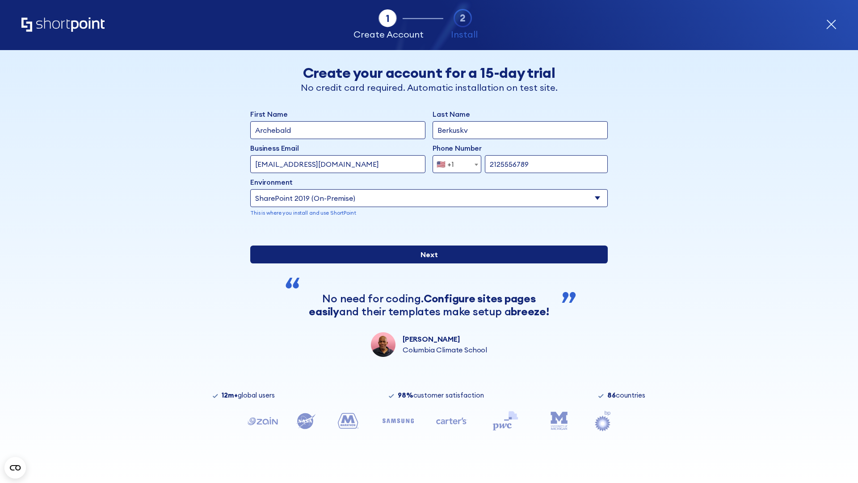
type input "https://team.dps.mil"
click at [425, 297] on div "First Name Archebald Last Name Berkuskv Business Email Invalid Email Address te…" at bounding box center [428, 233] width 357 height 248
click at [425, 263] on input "Next" at bounding box center [428, 254] width 357 height 18
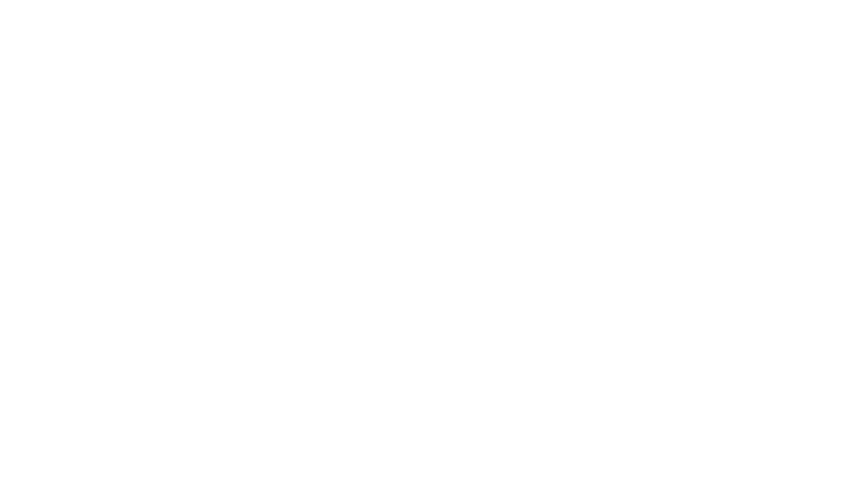
type input "Archebald"
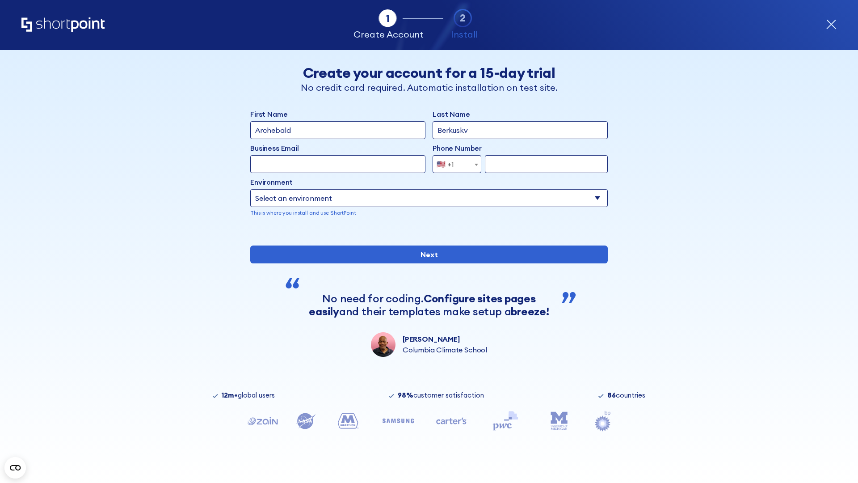
type input "Berkuskv"
type input "[EMAIL_ADDRESS][DOMAIN_NAME]"
type input "2125556789"
select select "SharePoint 2016 (On-Premise)"
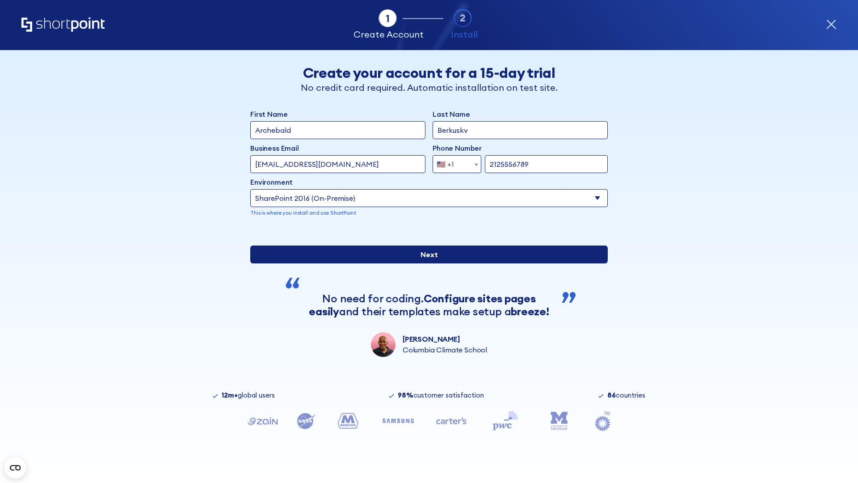
type input "2125556789"
click at [425, 299] on div "First Name Archebald Last Name Berkuskv Business Email Invalid Email Address [E…" at bounding box center [428, 233] width 357 height 248
click at [425, 263] on input "Next" at bounding box center [428, 254] width 357 height 18
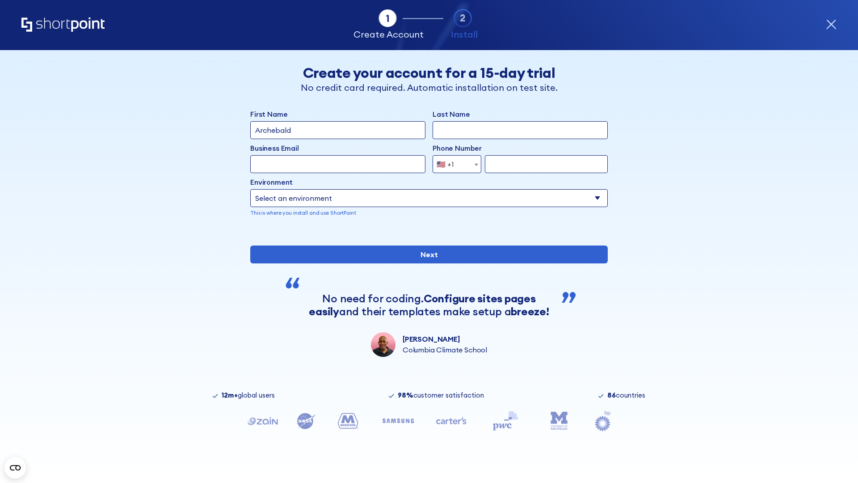
type input "Archebald"
type input "Berkuskv"
type input "[EMAIL_ADDRESS][DOMAIN_NAME]"
type input "2125556789"
select select "SharePoint 2013 (On-Premise)"
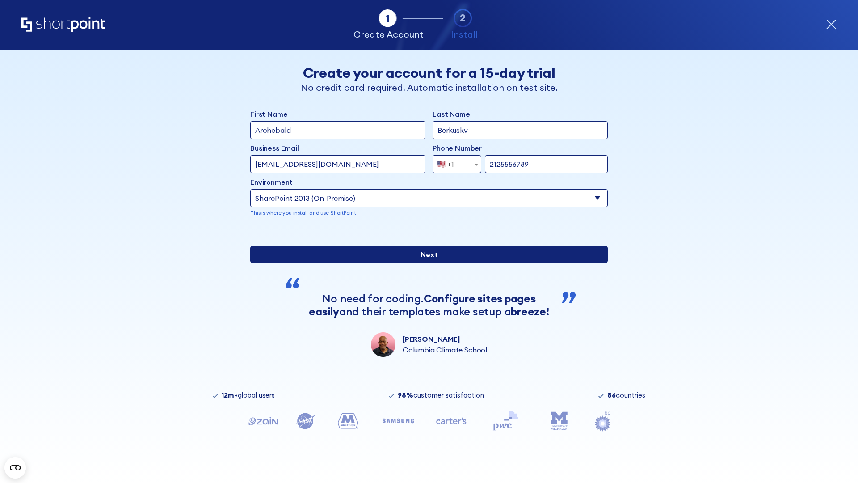
type input "2125556789"
click at [425, 263] on input "Next" at bounding box center [428, 254] width 357 height 18
